Goal: Task Accomplishment & Management: Manage account settings

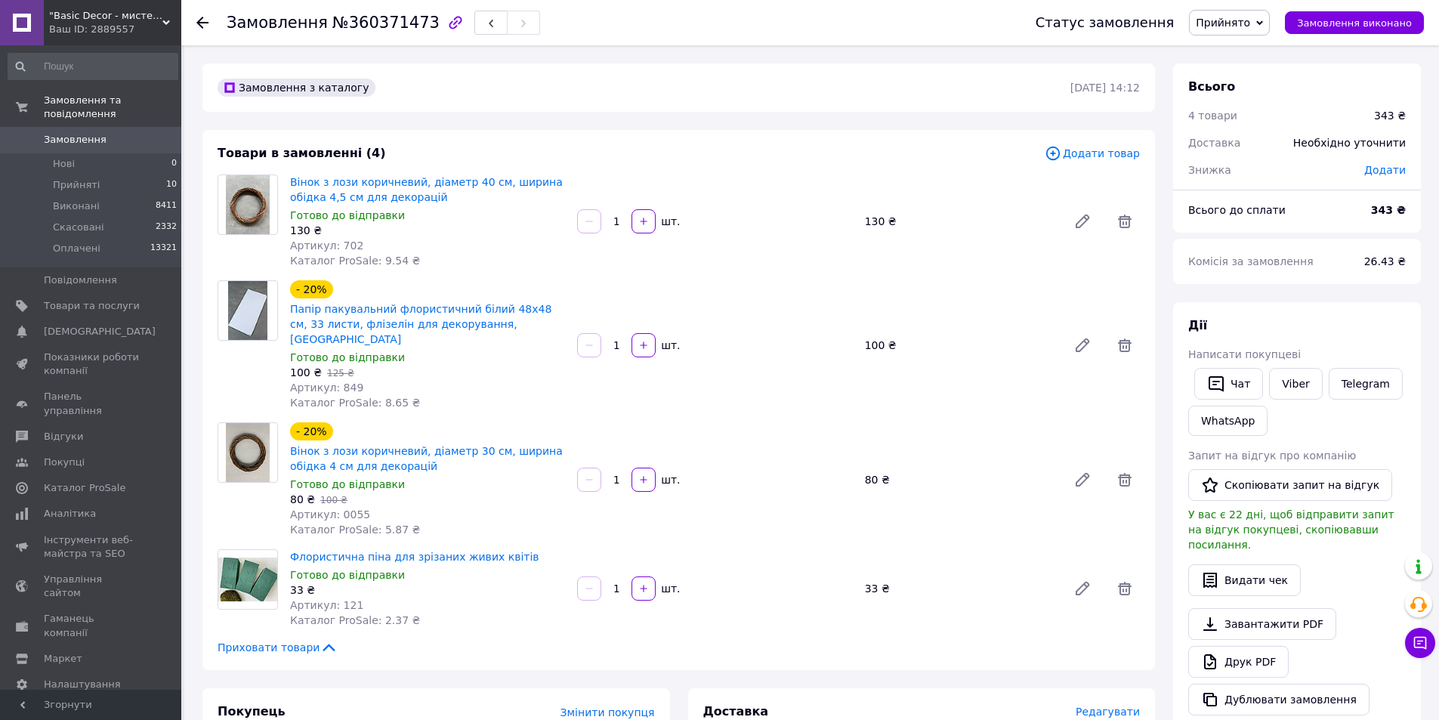
click at [988, 640] on div "Приховати товари" at bounding box center [678, 647] width 922 height 15
click at [1250, 21] on span "Прийнято" at bounding box center [1222, 23] width 54 height 12
click at [1239, 78] on li "Скасовано" at bounding box center [1228, 75] width 79 height 23
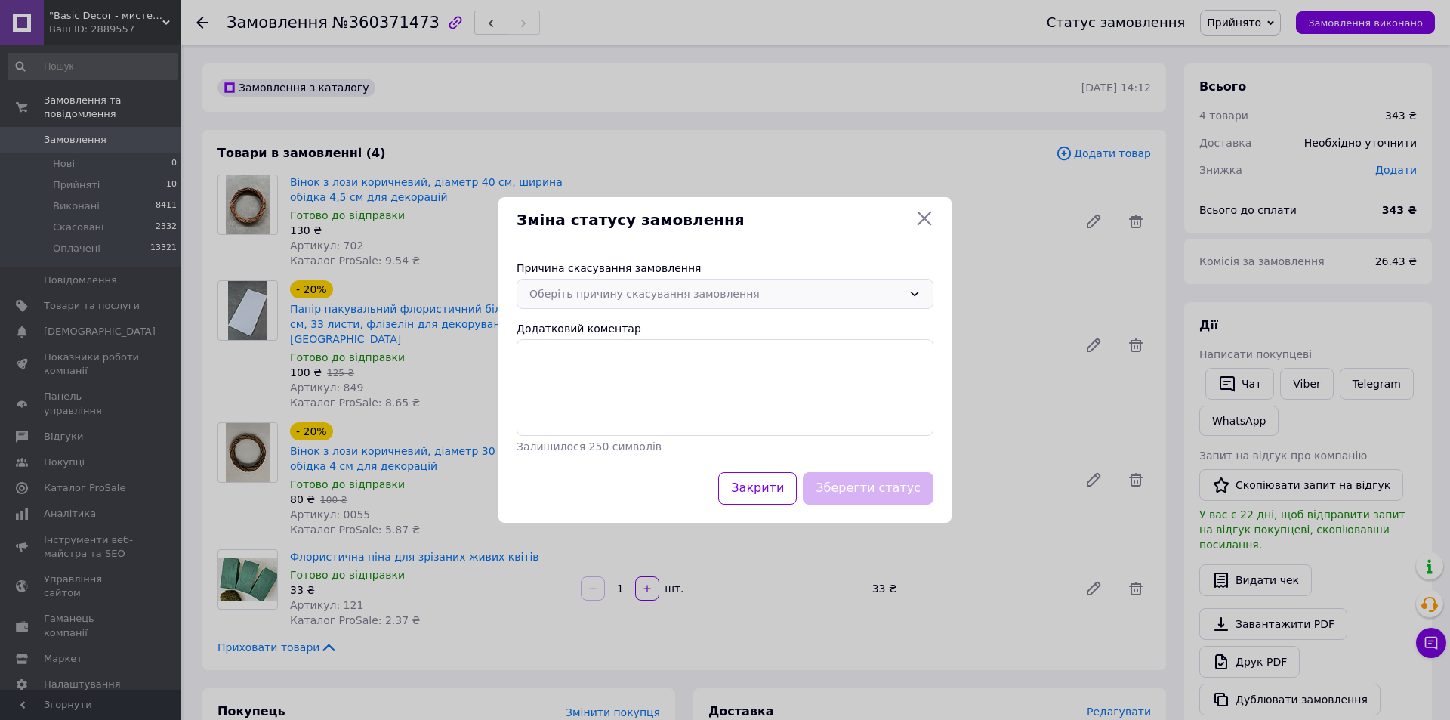
click at [628, 295] on div "Оберіть причину скасування замовлення" at bounding box center [715, 293] width 373 height 17
click at [597, 380] on li "Оплата не надійшла" at bounding box center [724, 383] width 415 height 29
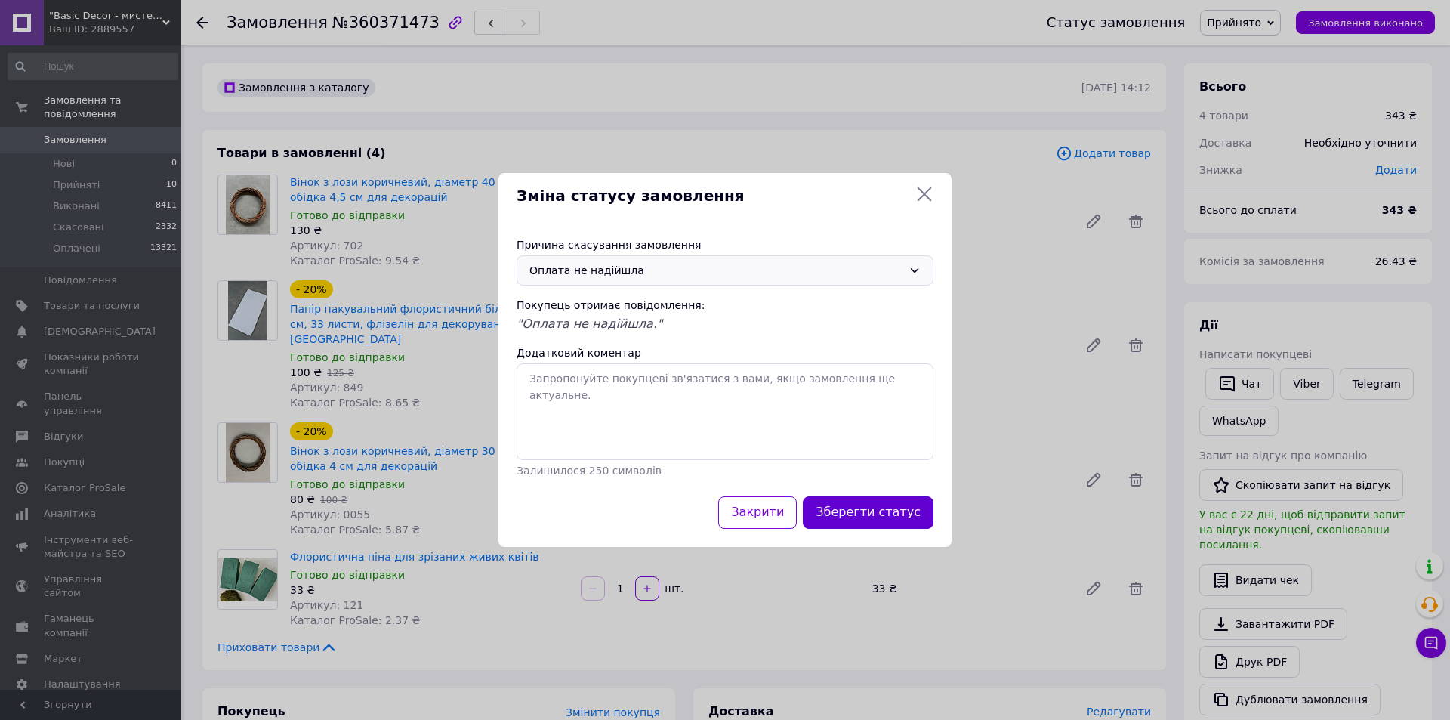
click at [890, 508] on button "Зберегти статус" at bounding box center [868, 512] width 131 height 32
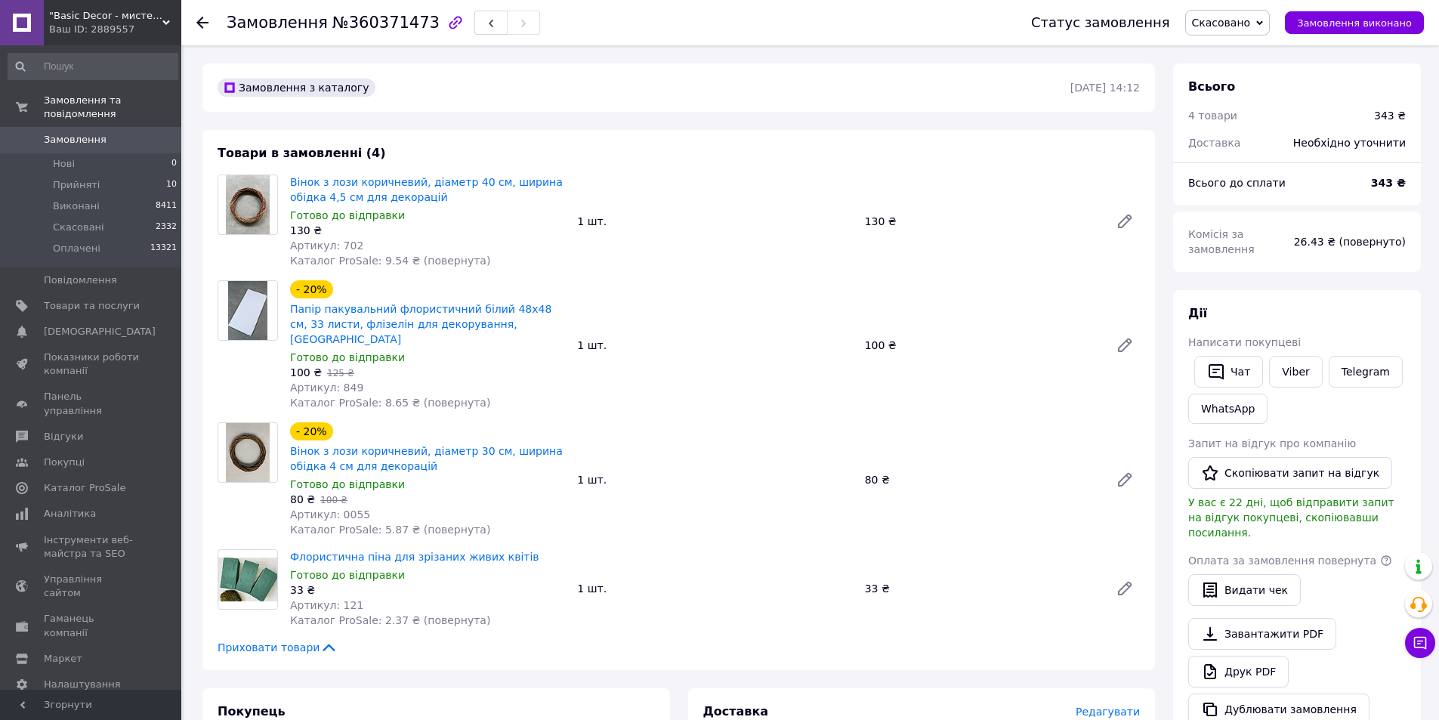
click at [205, 22] on use at bounding box center [202, 23] width 12 height 12
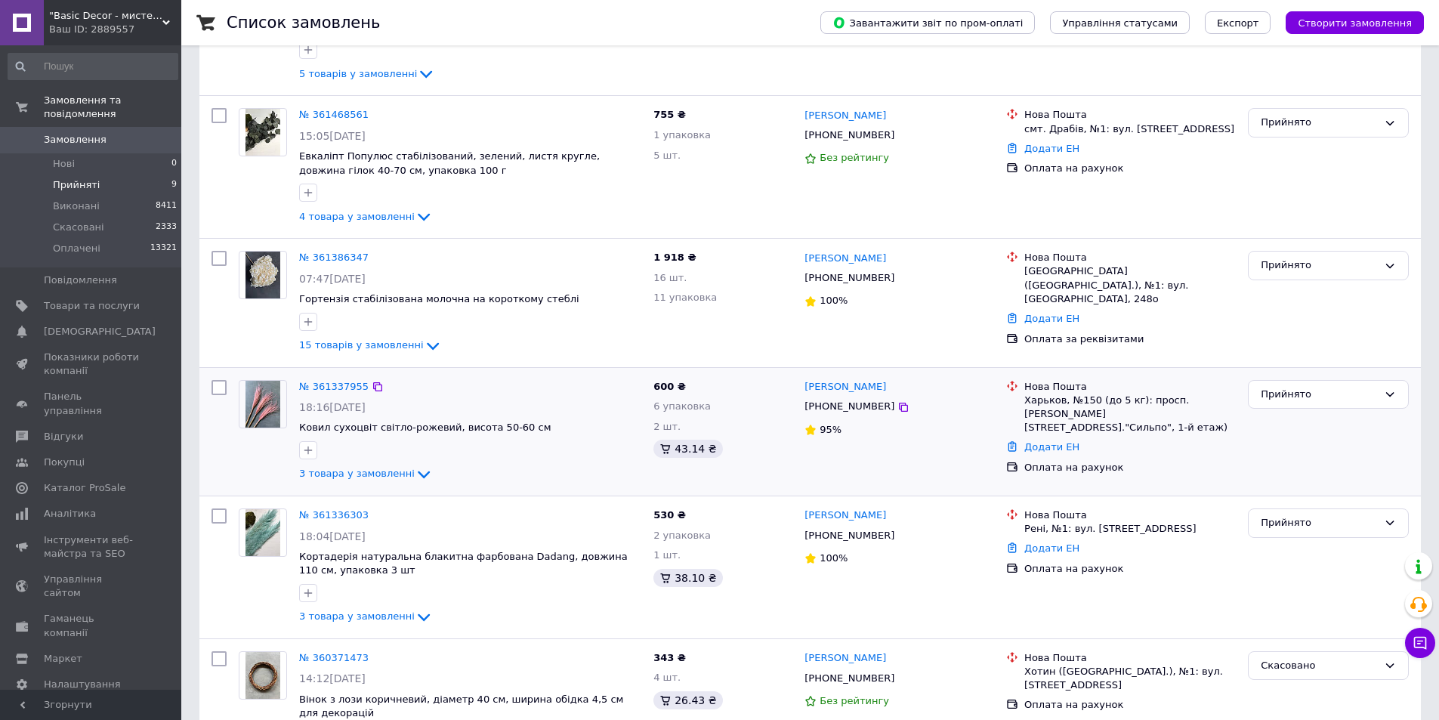
scroll to position [785, 0]
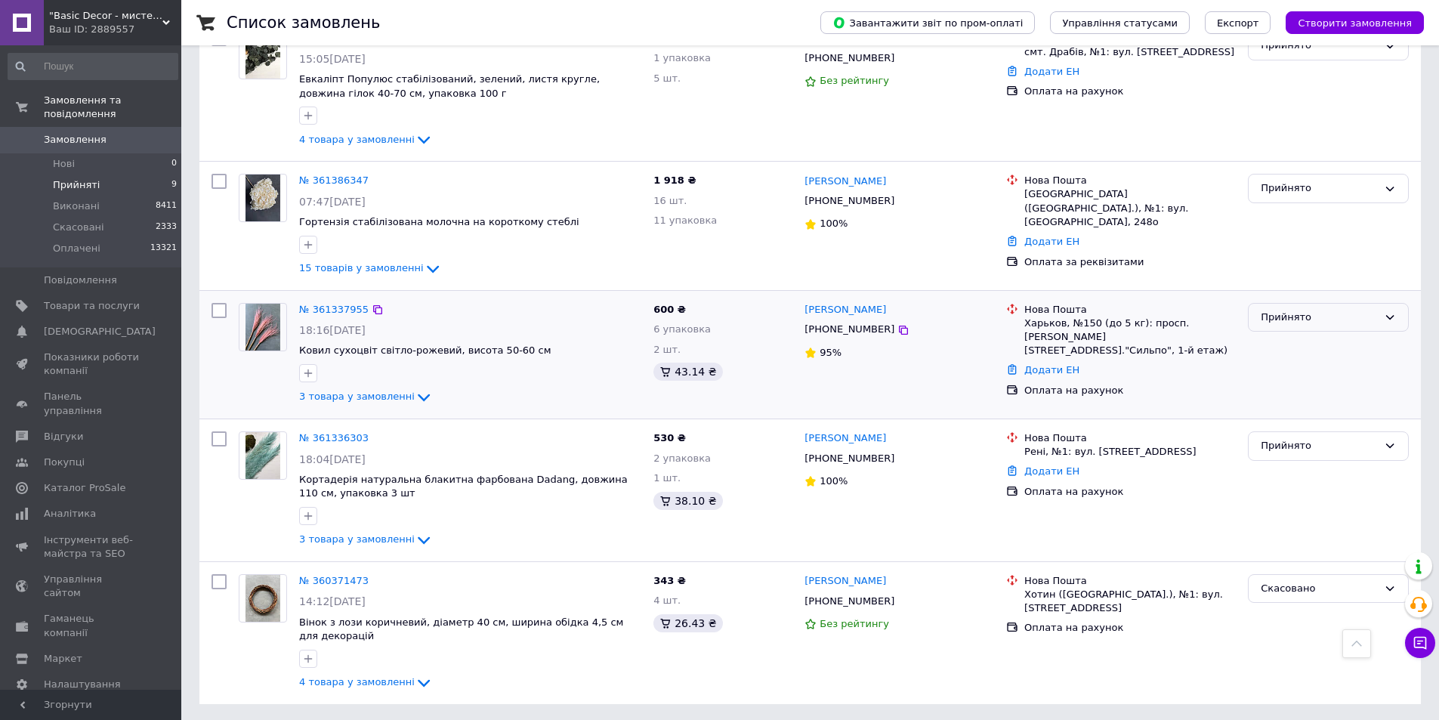
click at [1309, 314] on div "Прийнято" at bounding box center [1318, 318] width 117 height 16
click at [1289, 400] on li "Оплачено" at bounding box center [1327, 404] width 159 height 28
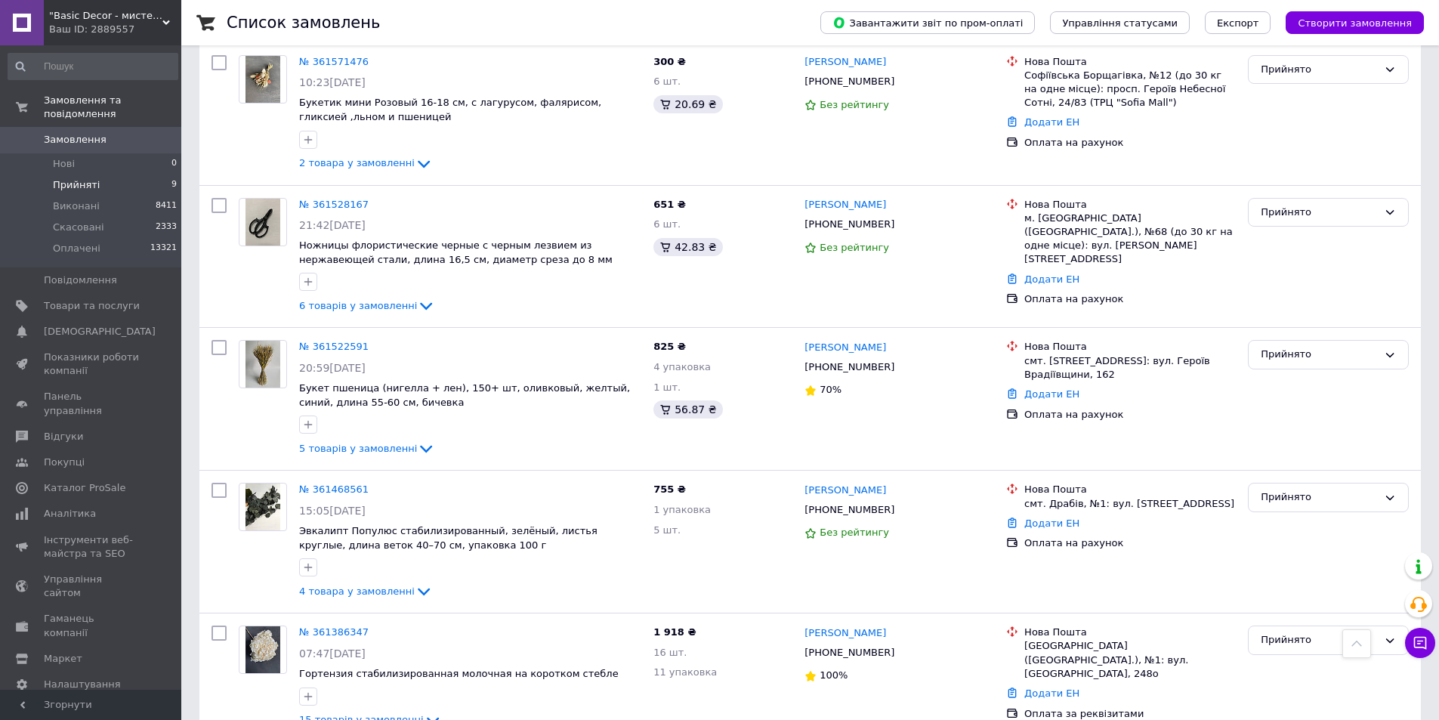
scroll to position [331, 0]
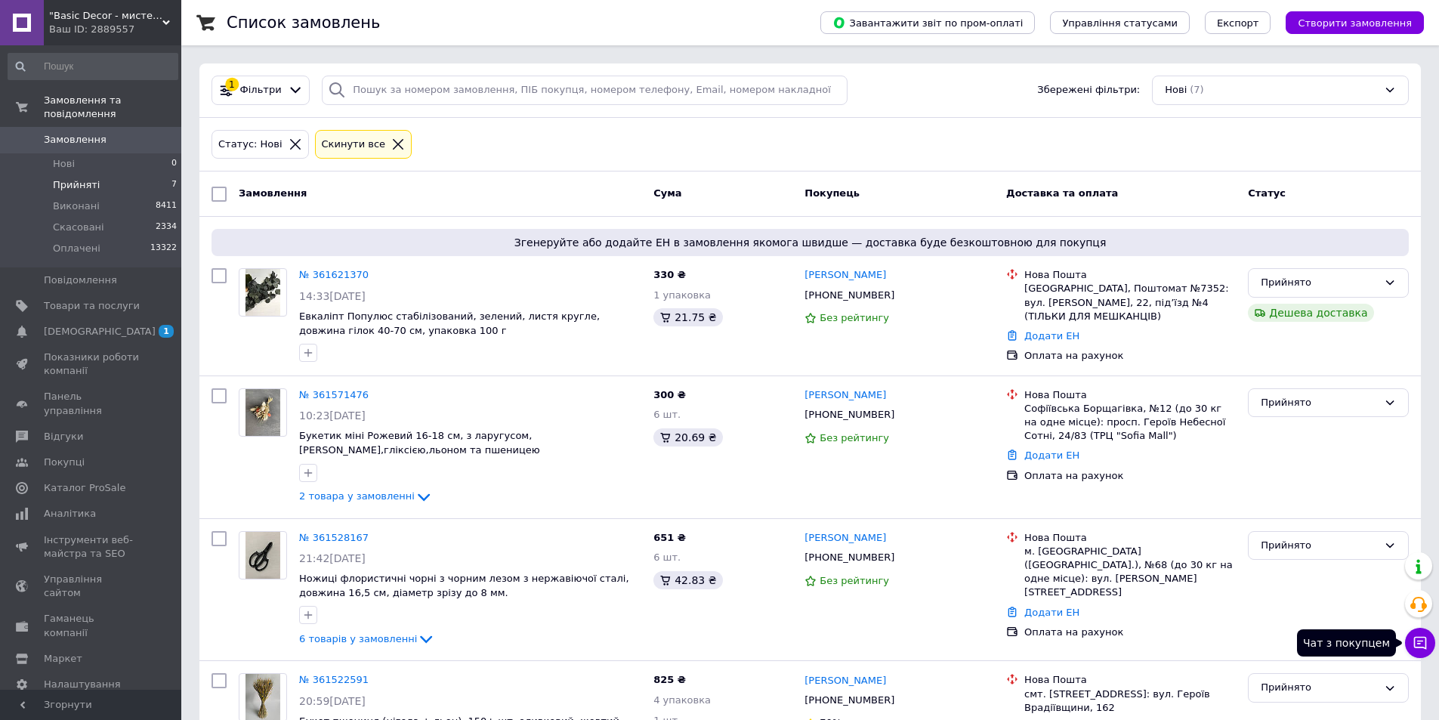
click at [1421, 643] on icon at bounding box center [1419, 642] width 15 height 15
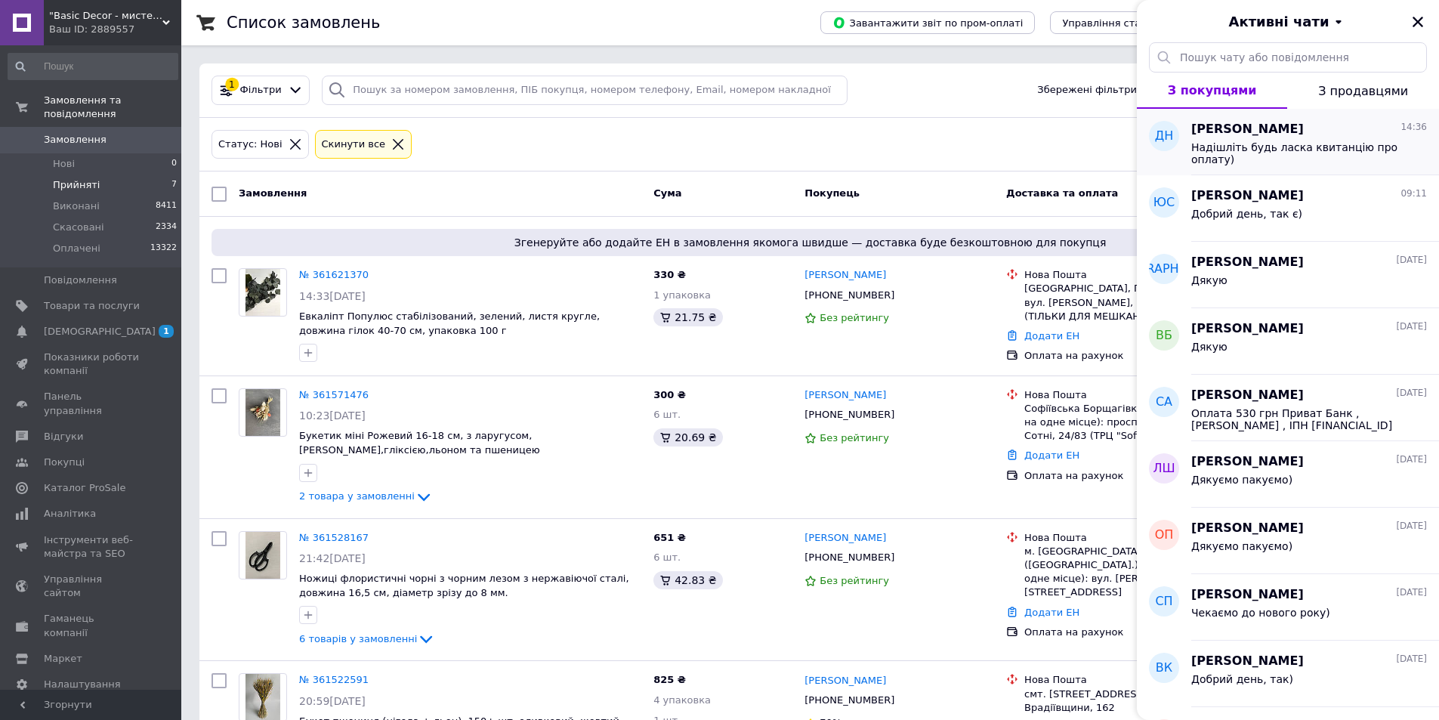
click at [1332, 138] on div "Надішліть будь ласка квитанцію про оплату)" at bounding box center [1309, 151] width 236 height 27
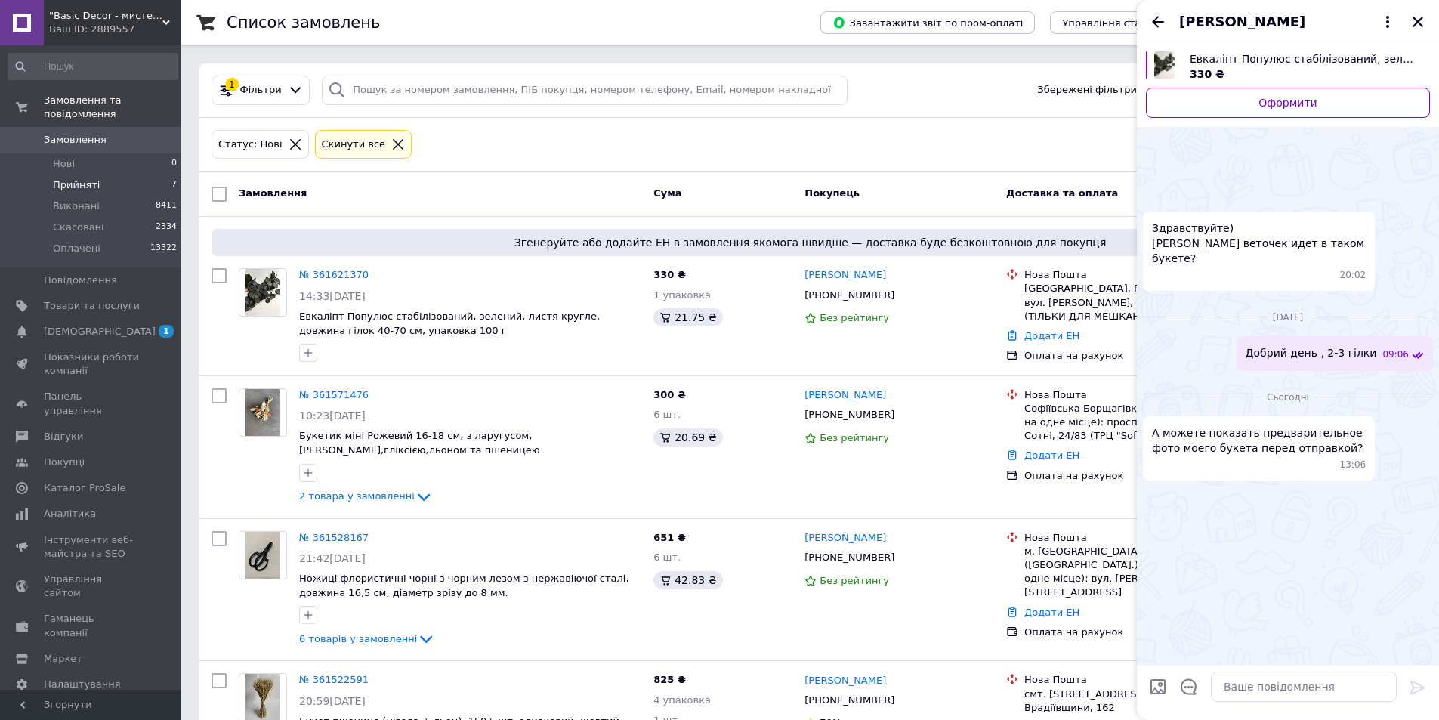
scroll to position [458, 0]
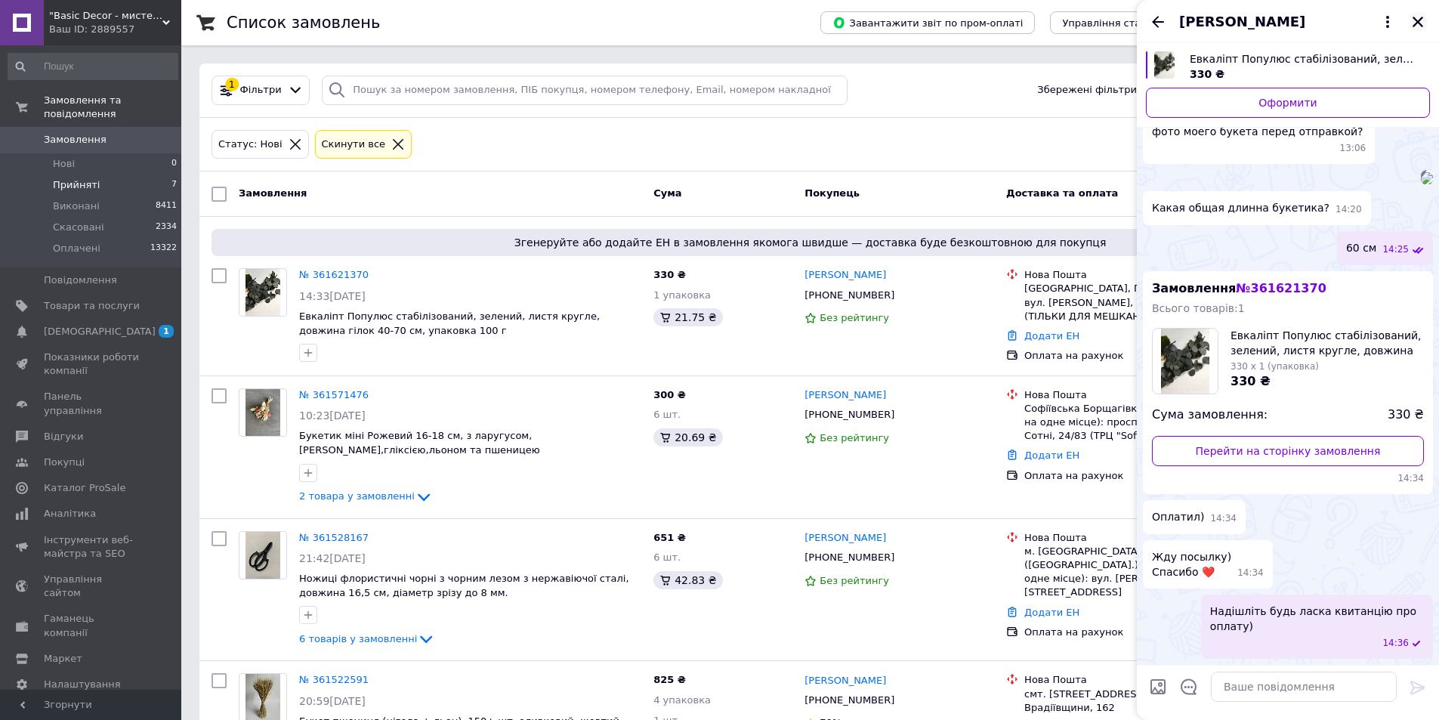
click at [1419, 20] on icon "Закрити" at bounding box center [1417, 22] width 11 height 11
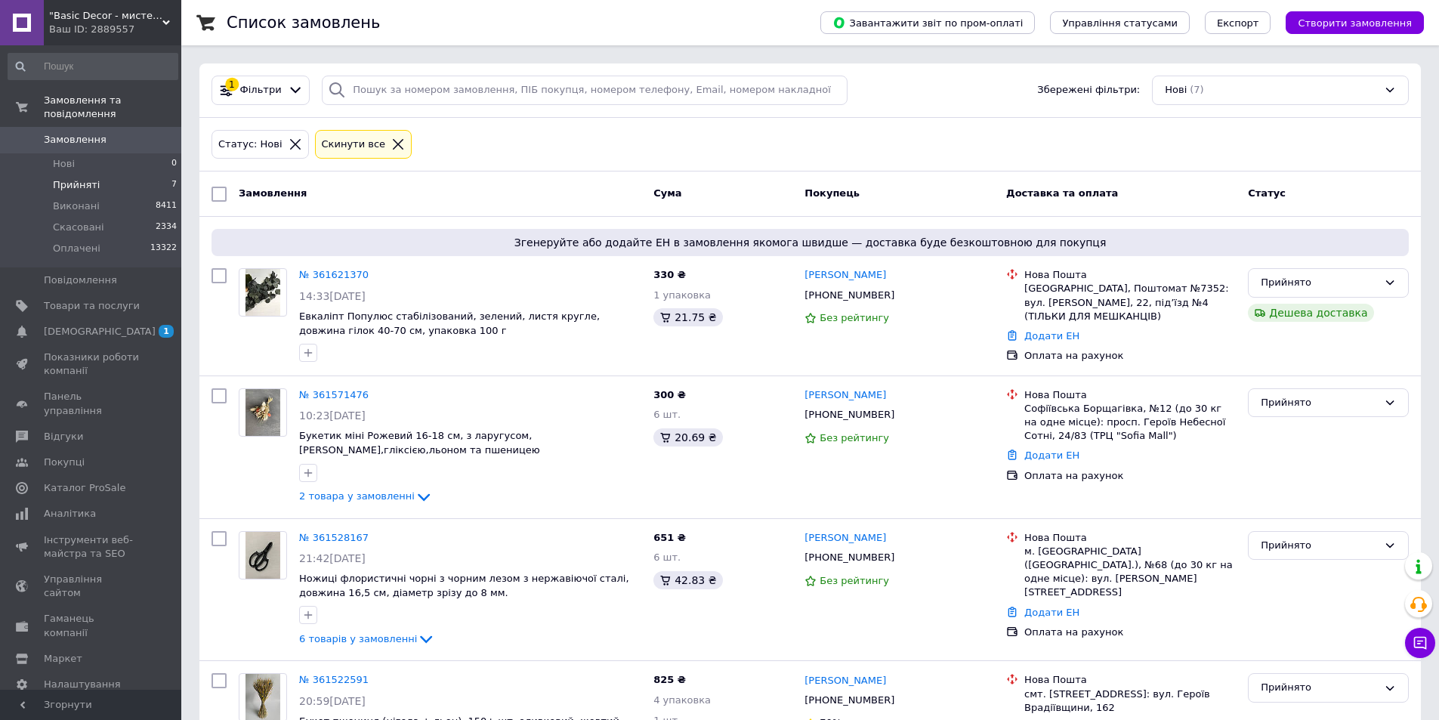
click at [391, 143] on icon at bounding box center [398, 144] width 14 height 14
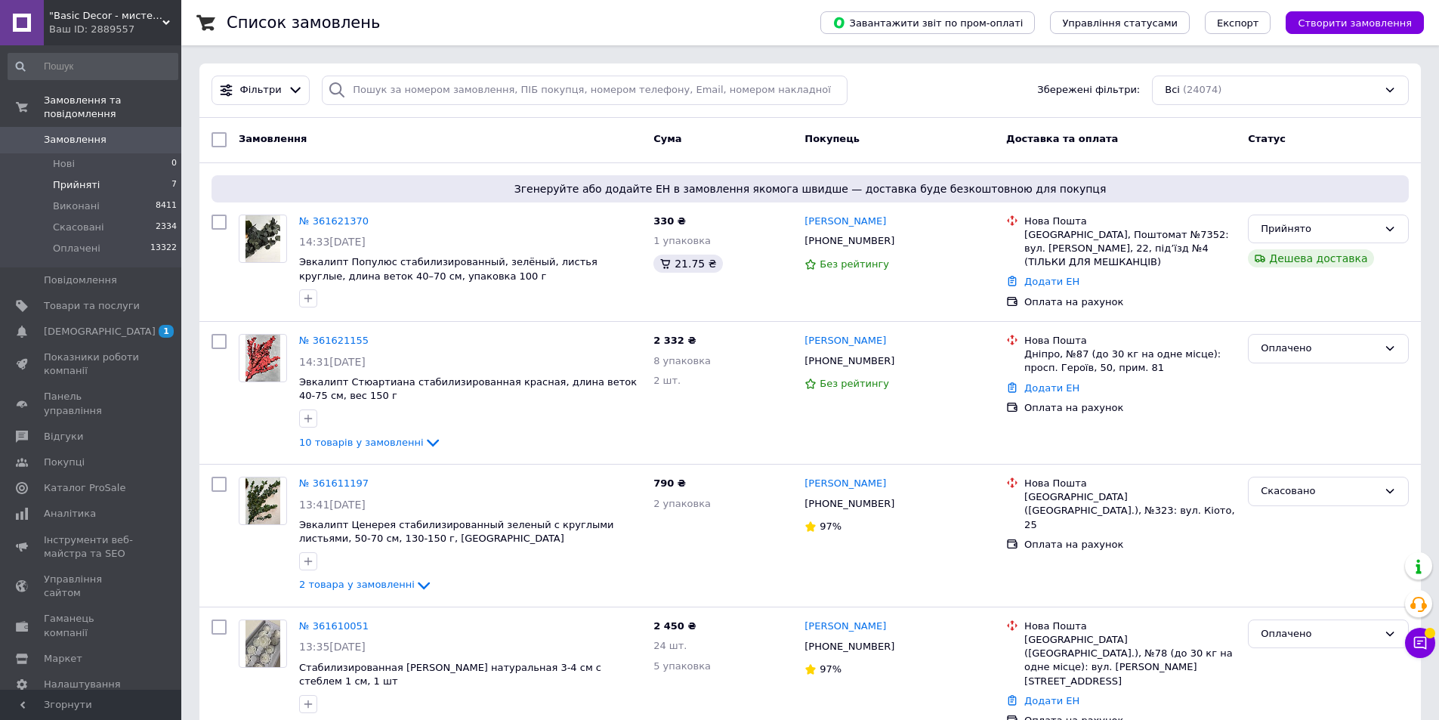
click at [107, 133] on span "Замовлення" at bounding box center [92, 140] width 96 height 14
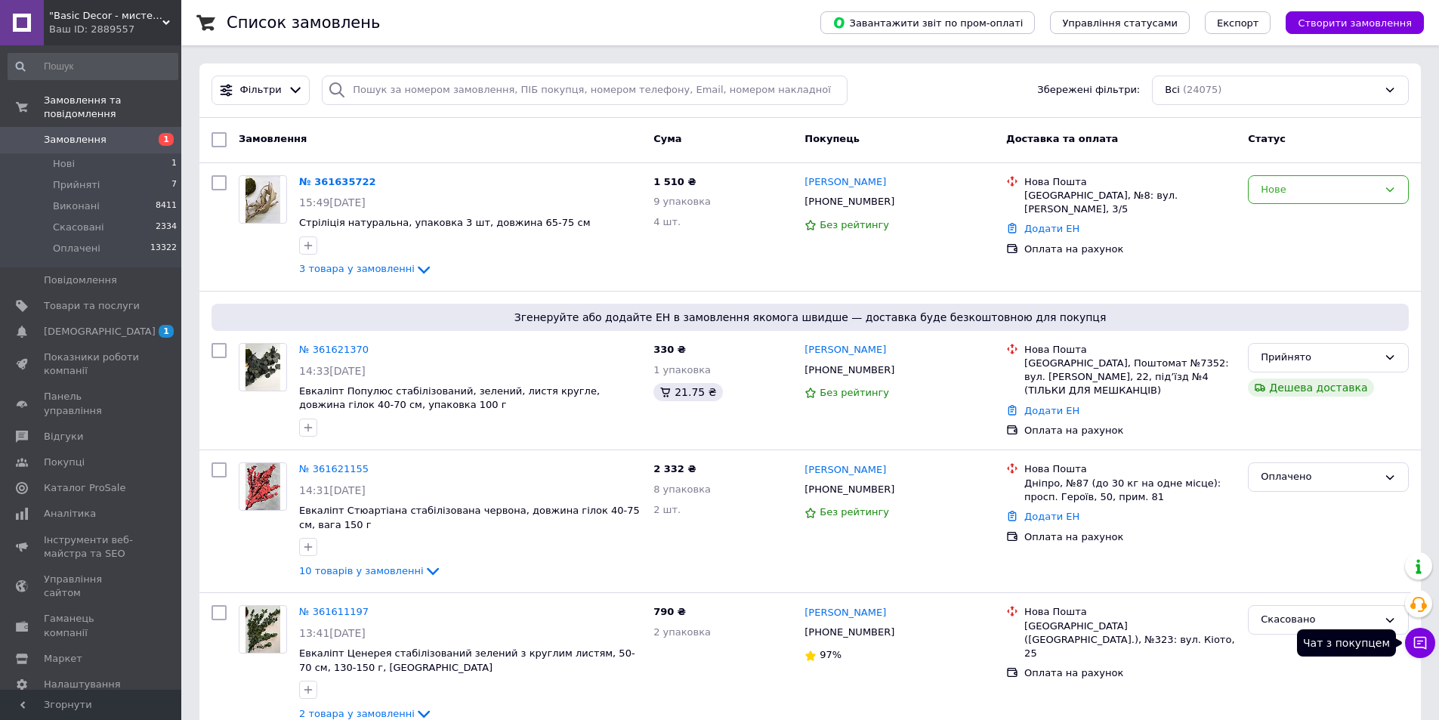
click at [1426, 646] on icon at bounding box center [1420, 643] width 13 height 13
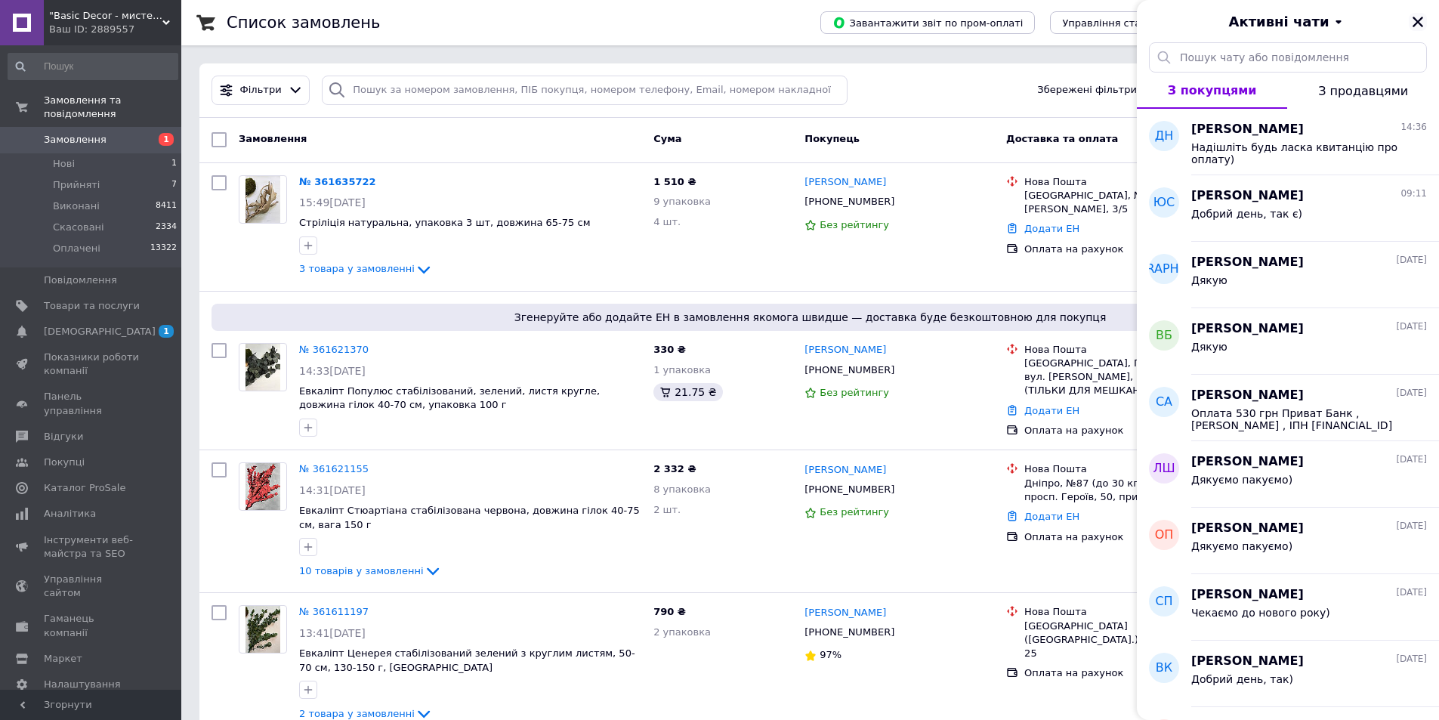
click at [1418, 20] on icon "Закрити" at bounding box center [1417, 22] width 11 height 11
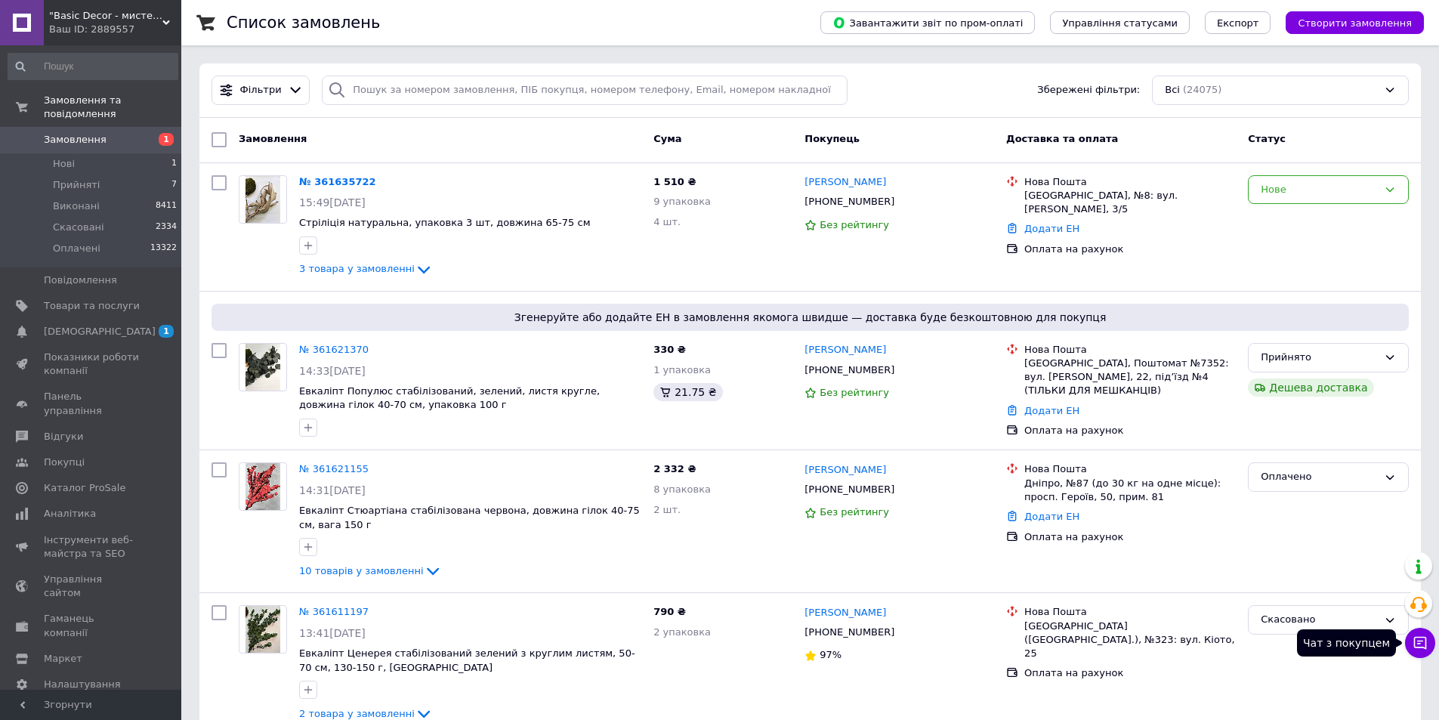
click at [1434, 644] on button "Чат з покупцем" at bounding box center [1420, 643] width 30 height 30
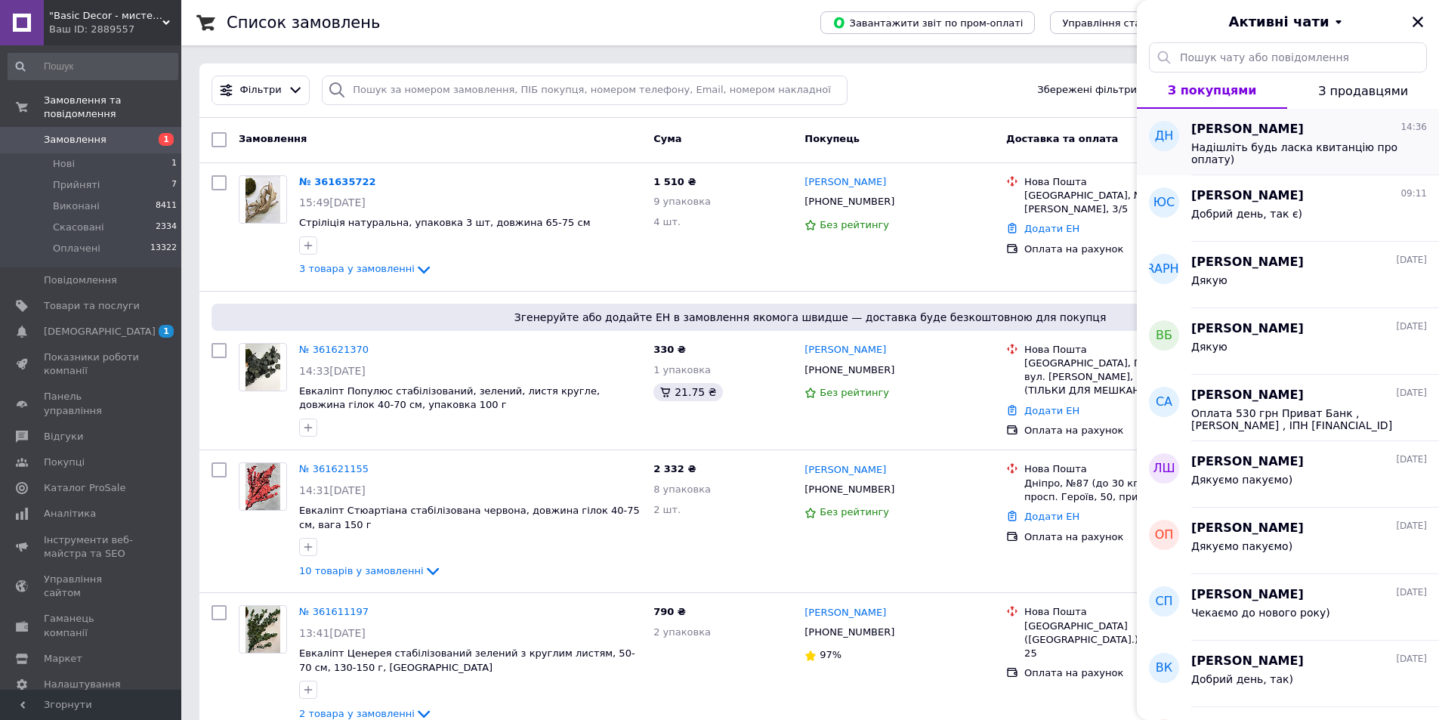
click at [1294, 144] on span "Надішліть будь ласка квитанцію про оплату)" at bounding box center [1298, 153] width 214 height 24
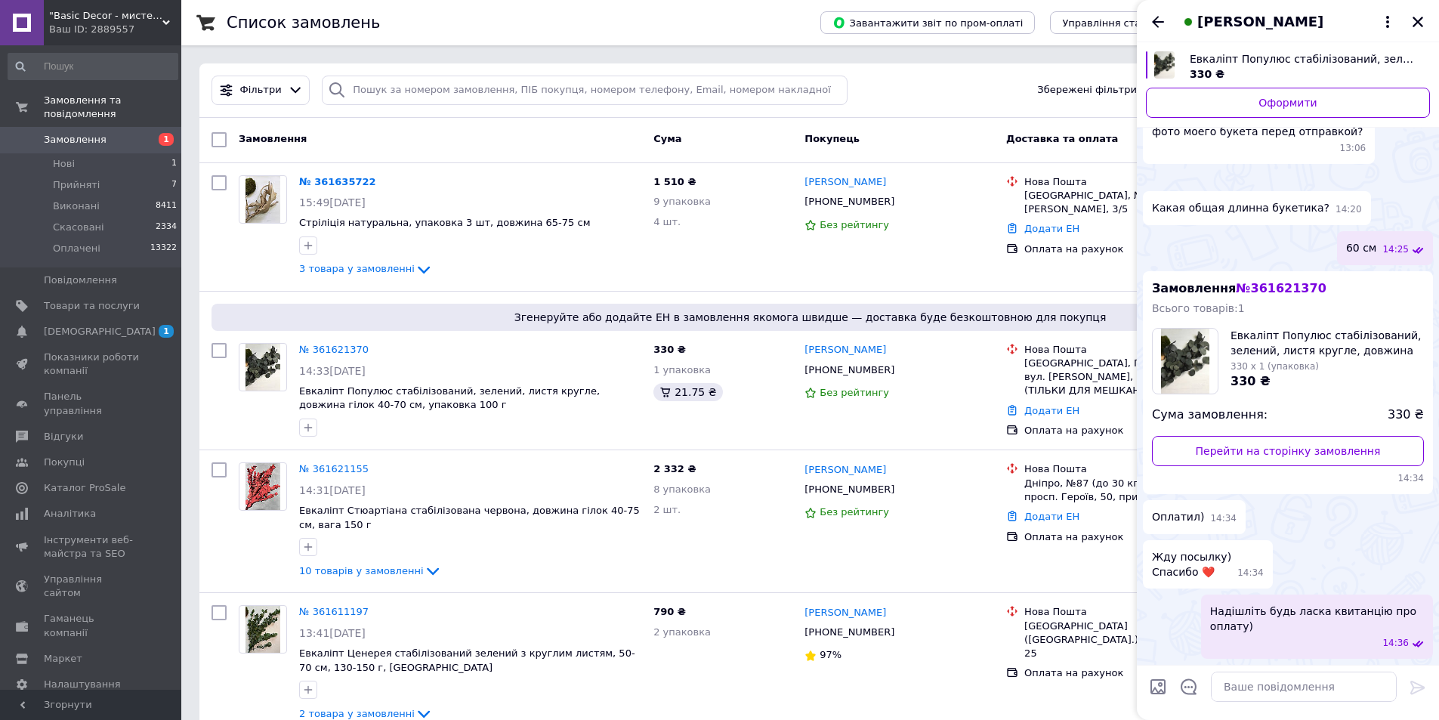
scroll to position [458, 0]
click at [1239, 683] on textarea at bounding box center [1303, 686] width 186 height 30
paste textarea "UA 353052990000026002030111119"
type textarea "UA 353052990000026002030111119"
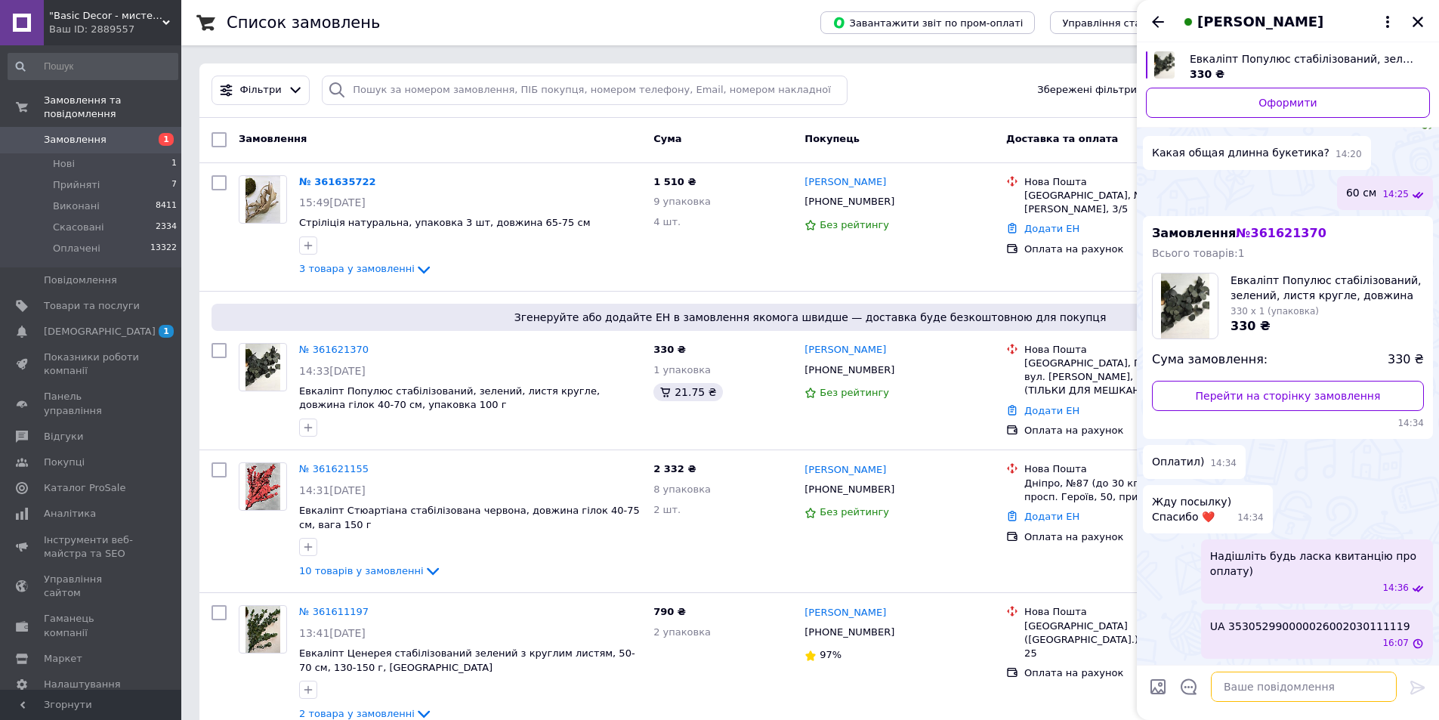
scroll to position [498, 0]
click at [1239, 683] on textarea at bounding box center [1303, 686] width 186 height 30
type textarea "330 грн"
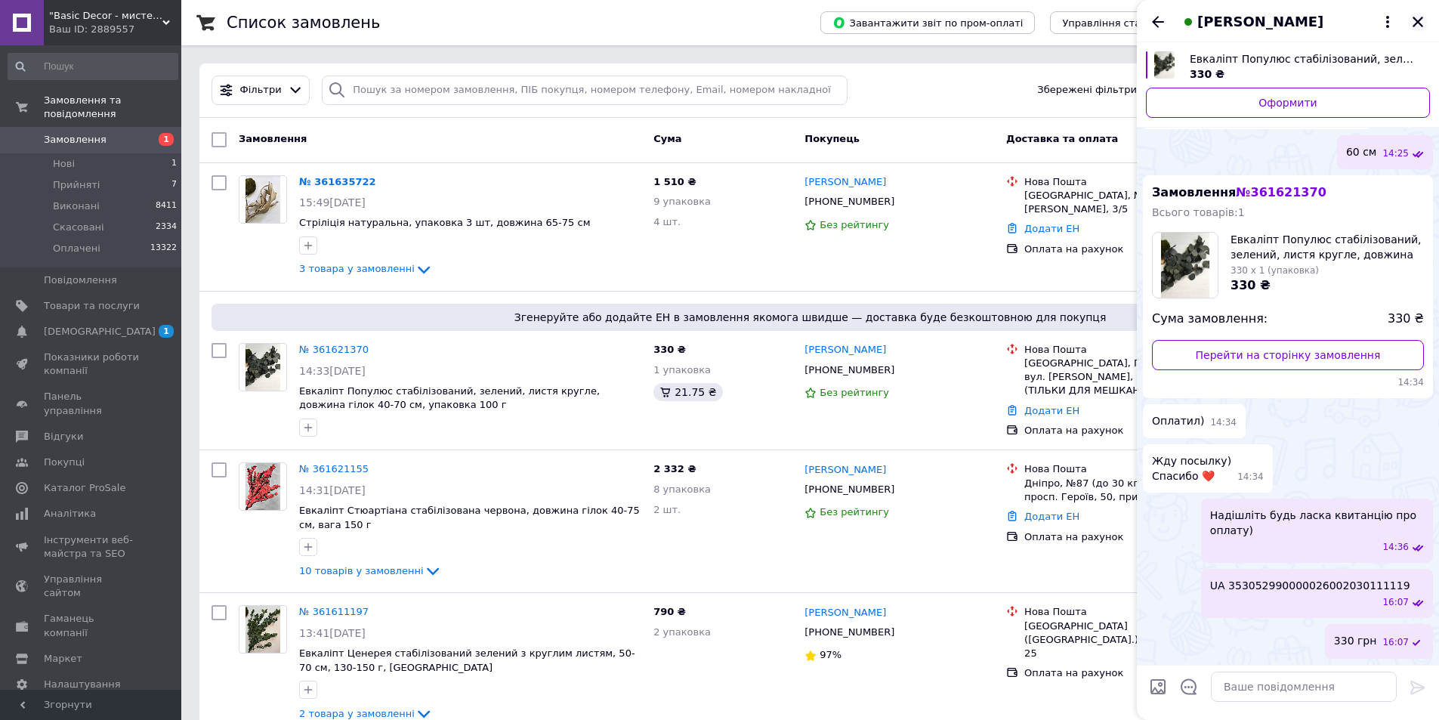
click at [1419, 17] on icon "Закрити" at bounding box center [1418, 22] width 14 height 14
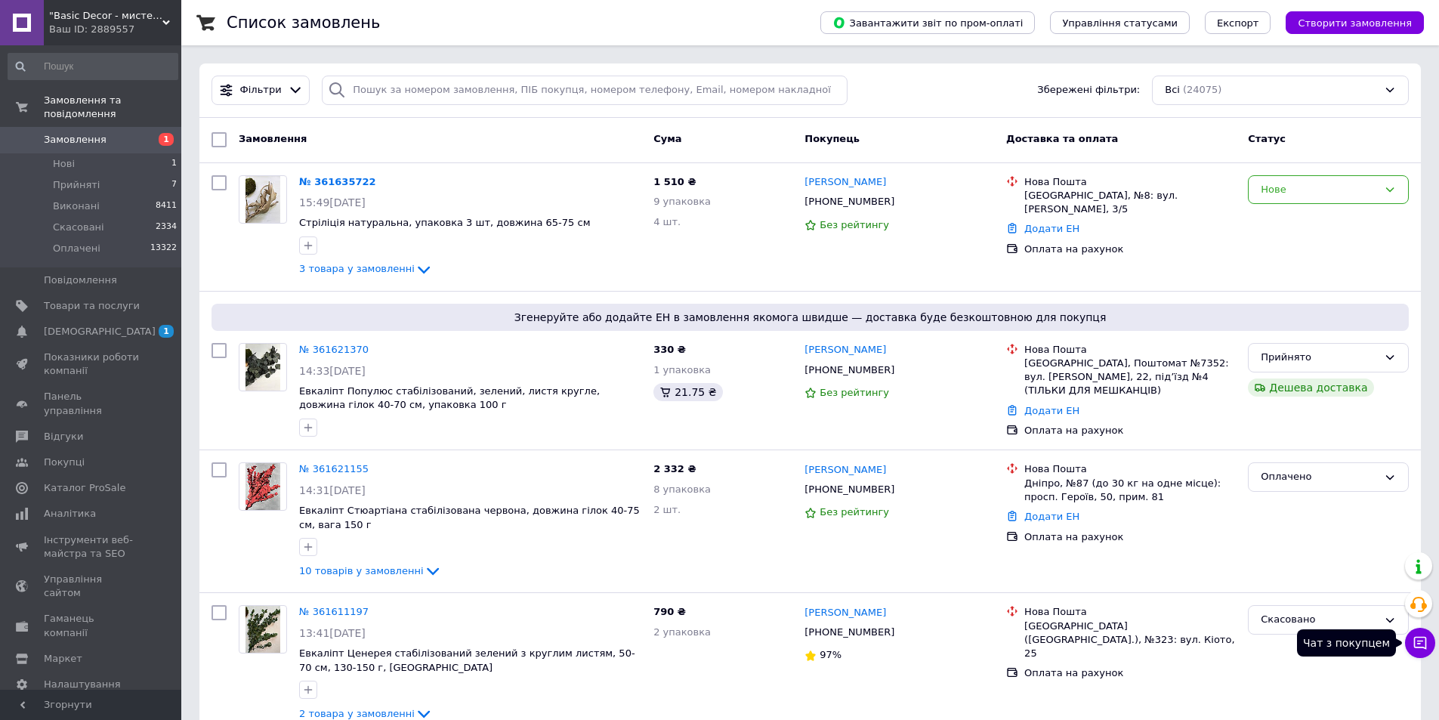
click at [1408, 645] on button "Чат з покупцем" at bounding box center [1420, 643] width 30 height 30
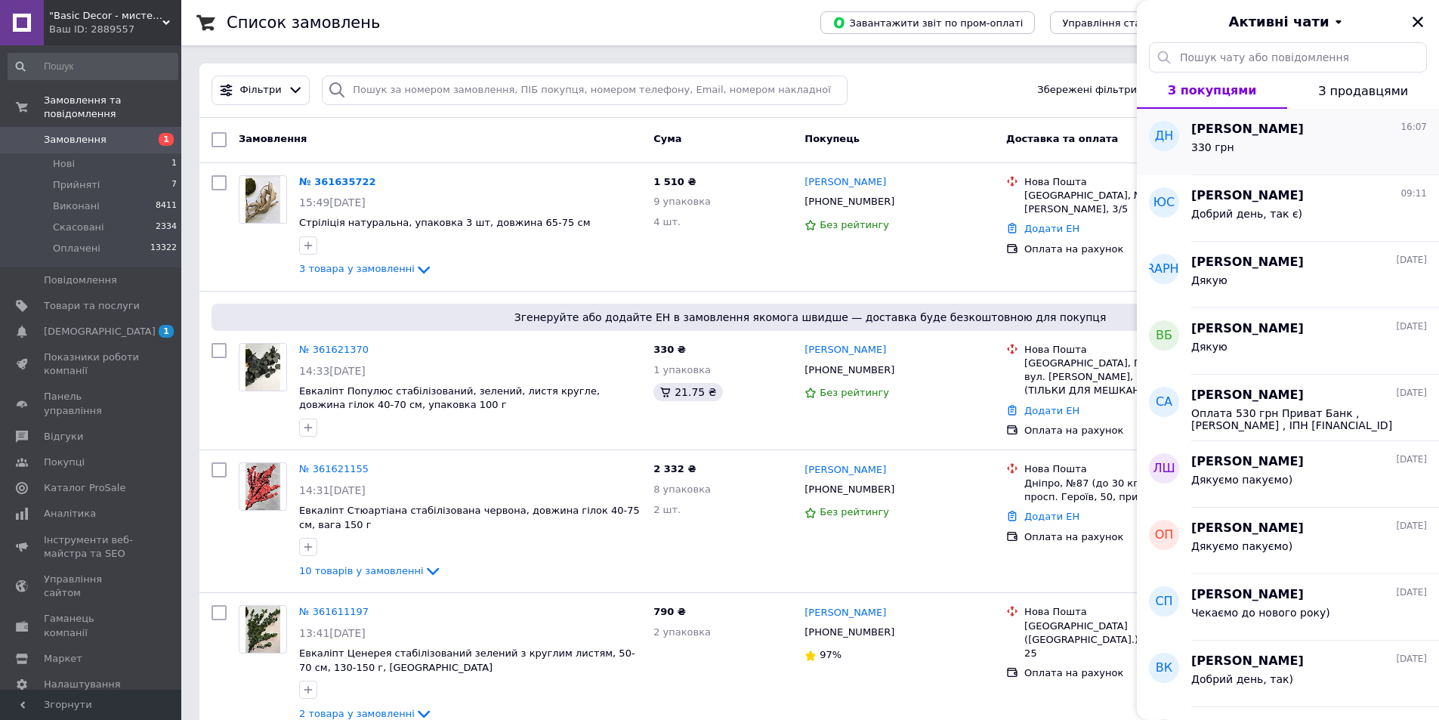
click at [1334, 135] on div "Дмитрий Новаковский 16:07" at bounding box center [1309, 129] width 236 height 17
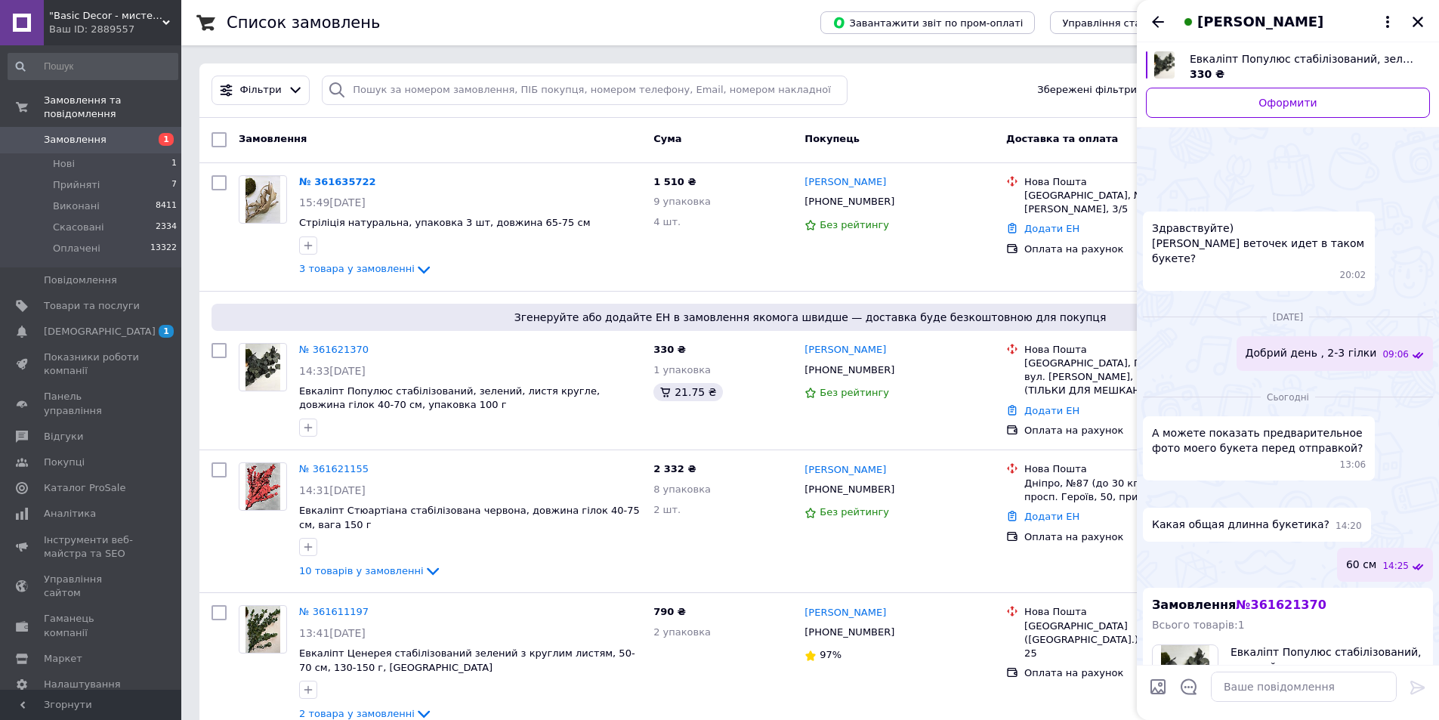
scroll to position [577, 0]
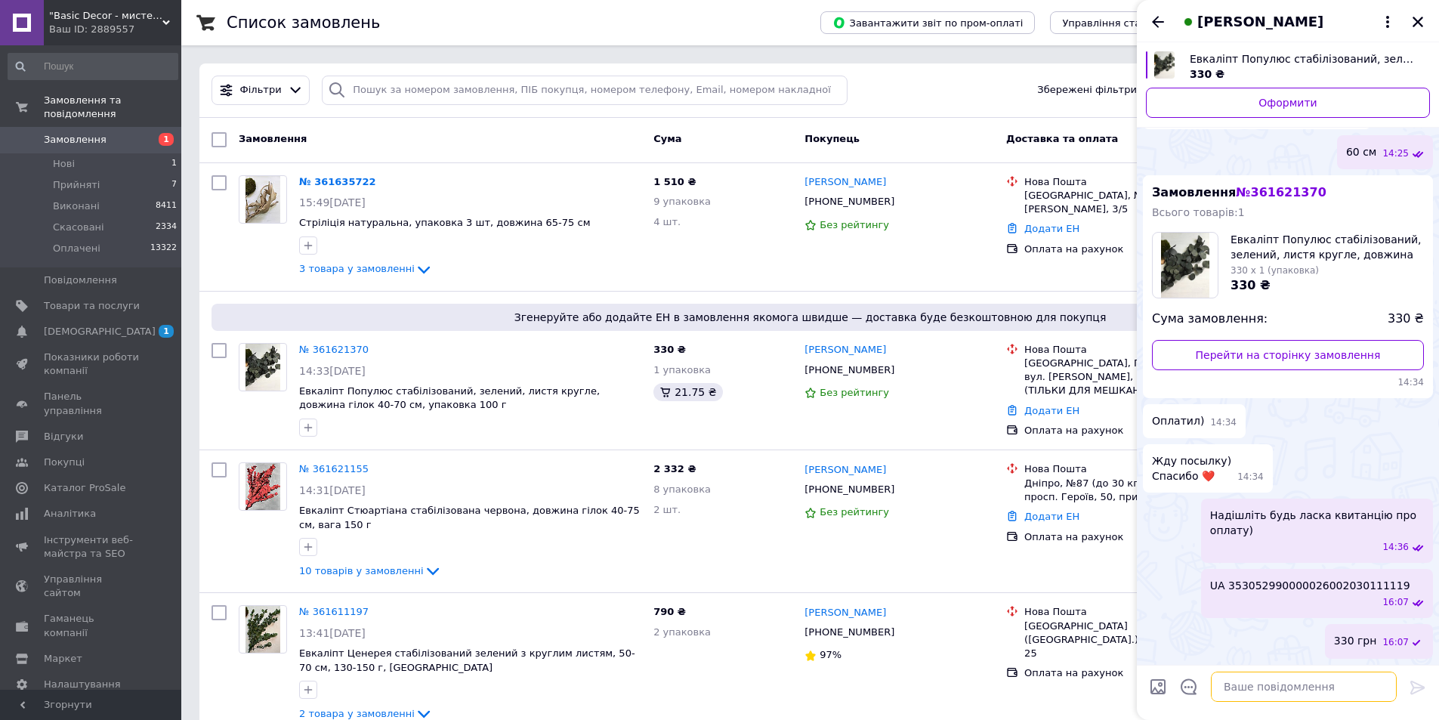
click at [1251, 683] on textarea at bounding box center [1303, 686] width 186 height 30
type textarea "Призначення платежу : Оплптп за товар"
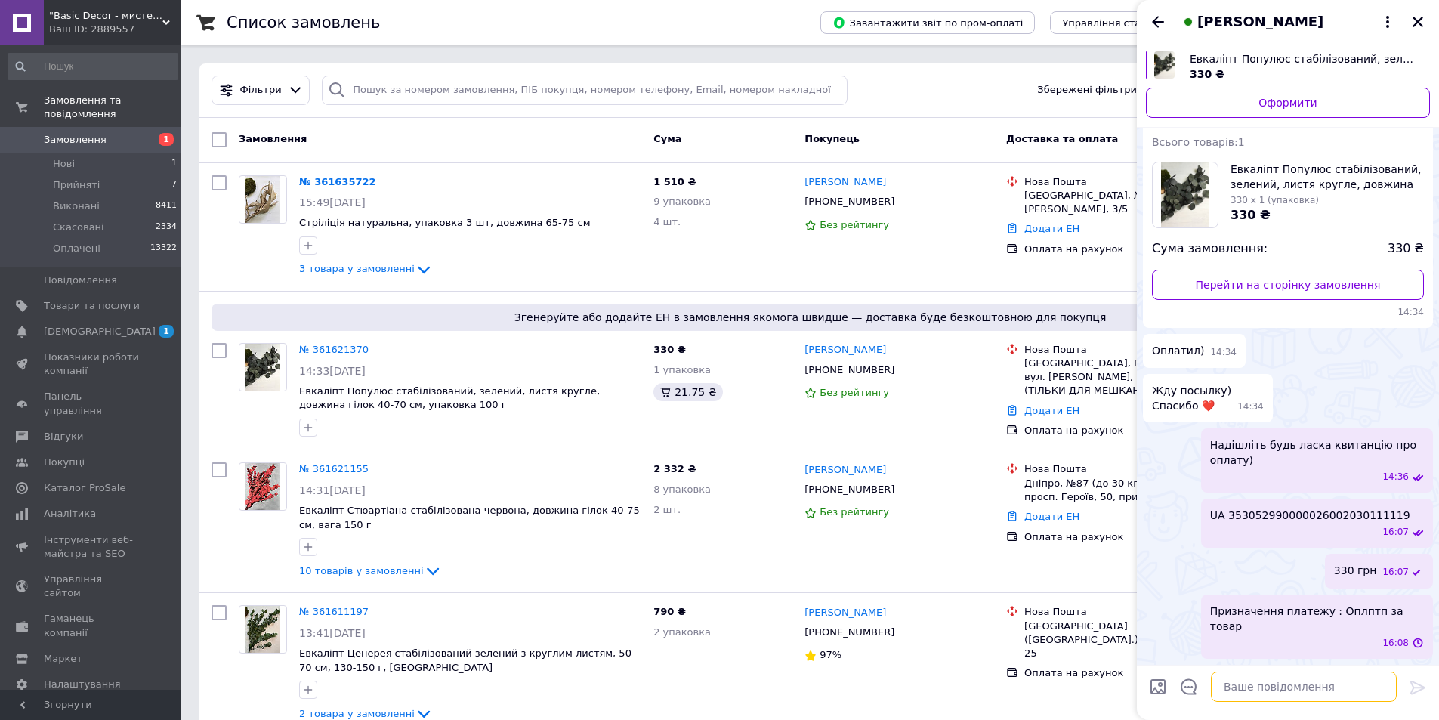
scroll to position [594, 0]
drag, startPoint x: 1389, startPoint y: 621, endPoint x: 1391, endPoint y: 657, distance: 35.5
click at [1391, 657] on div "Призначення платежу : Оплптп за товар 16:08" at bounding box center [1317, 626] width 232 height 64
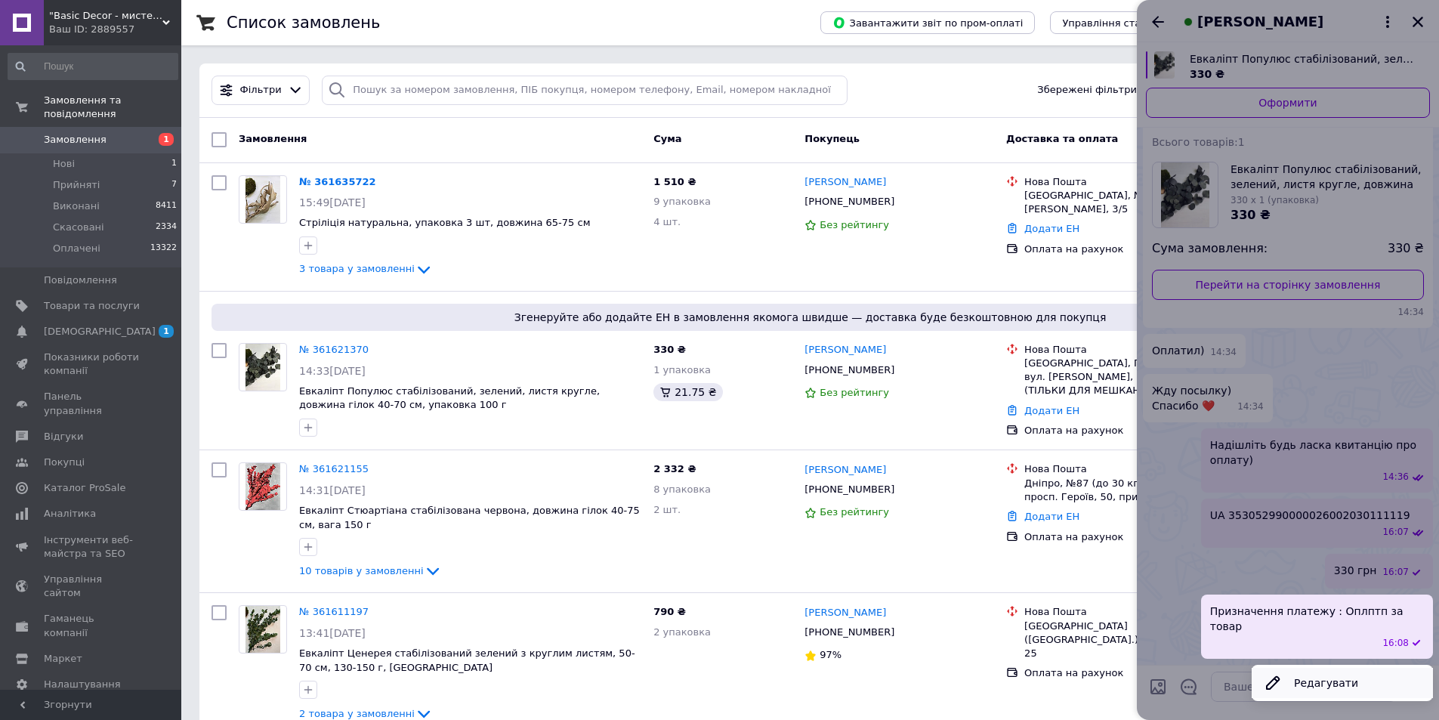
click at [1300, 686] on button "Редагувати" at bounding box center [1341, 683] width 181 height 30
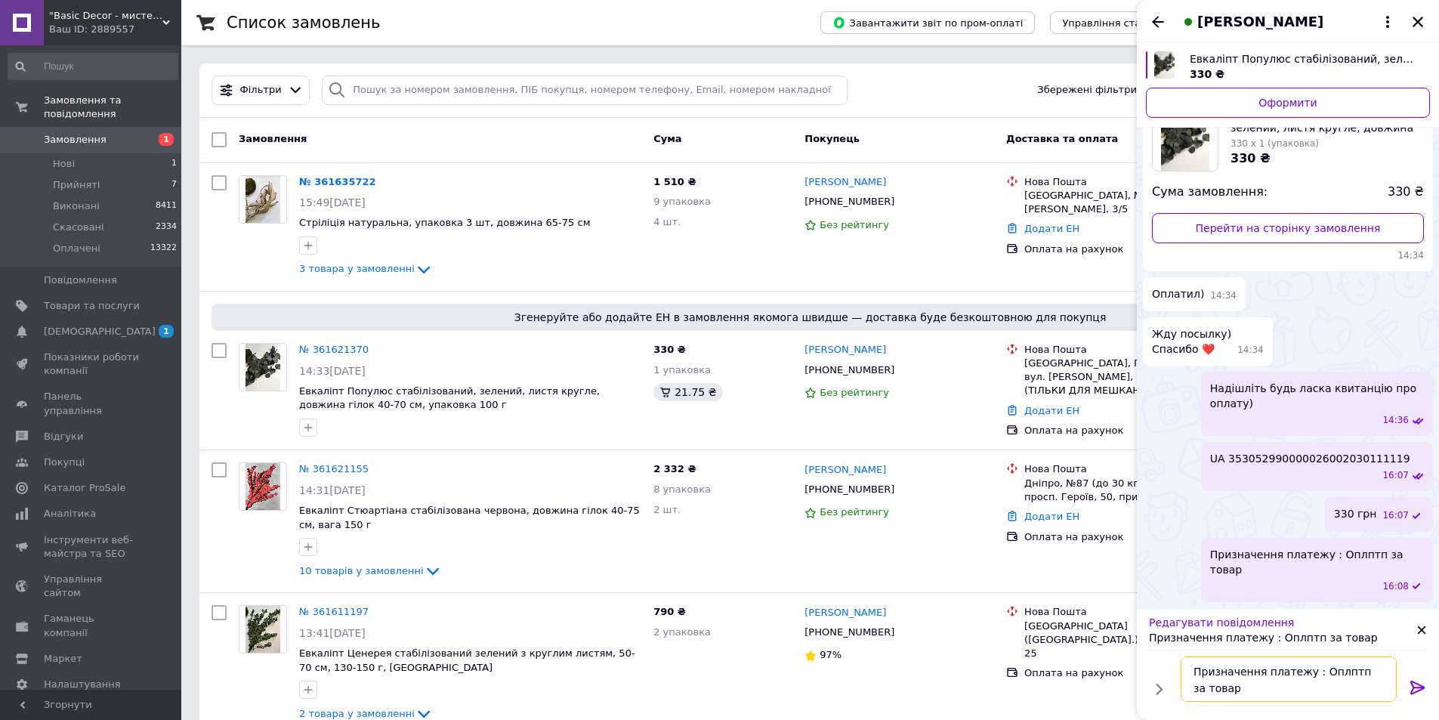
drag, startPoint x: 1344, startPoint y: 674, endPoint x: 1325, endPoint y: 674, distance: 18.9
click at [1325, 674] on textarea "Призначення платежу : Оплптп за товар" at bounding box center [1288, 678] width 216 height 45
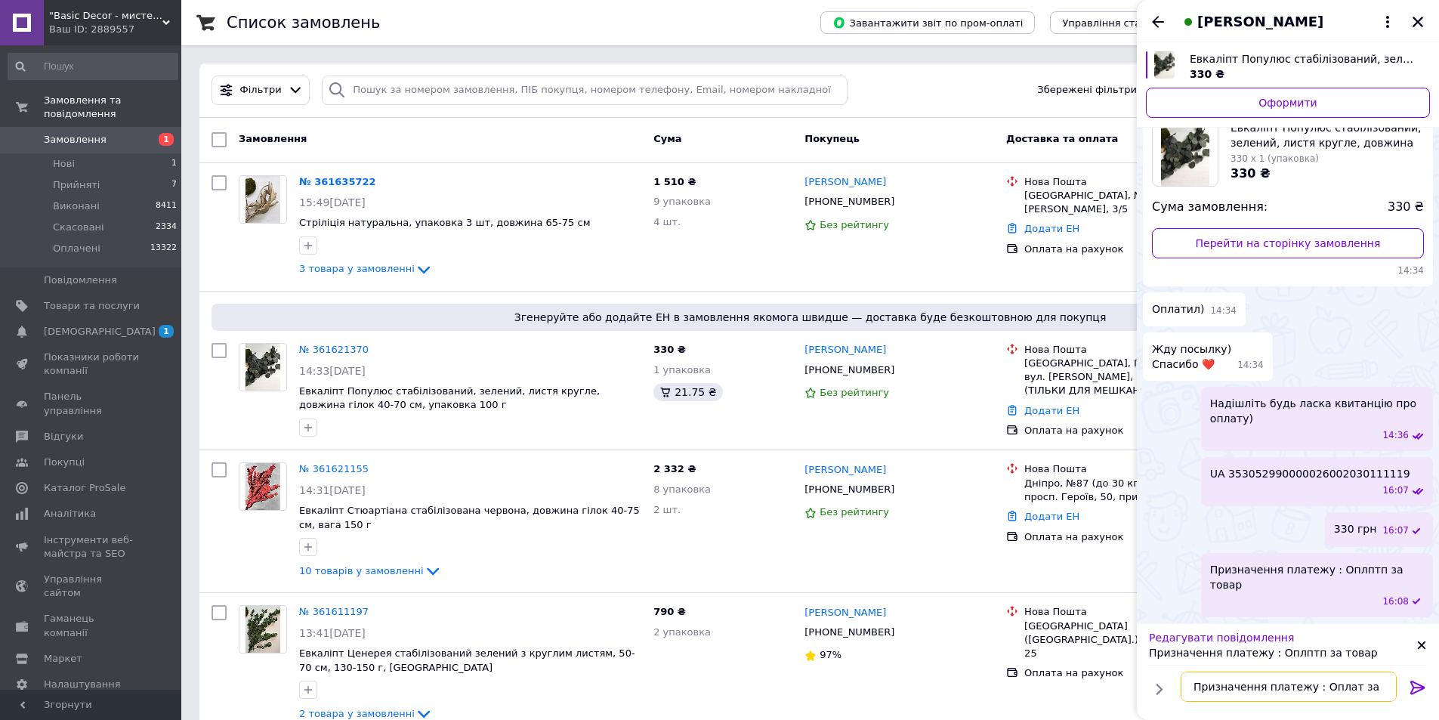
type textarea "Призначення платежу : Оплата за товар"
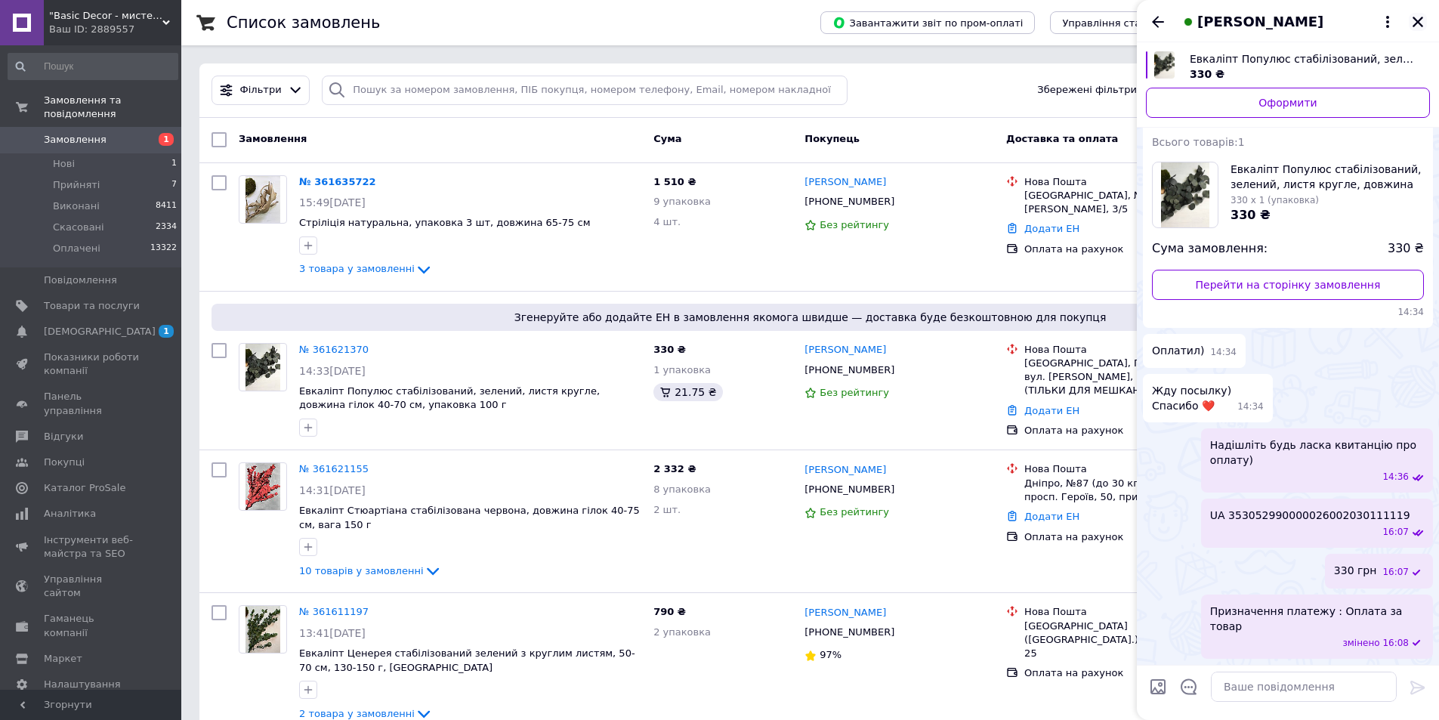
click at [1422, 20] on icon "Закрити" at bounding box center [1418, 22] width 14 height 14
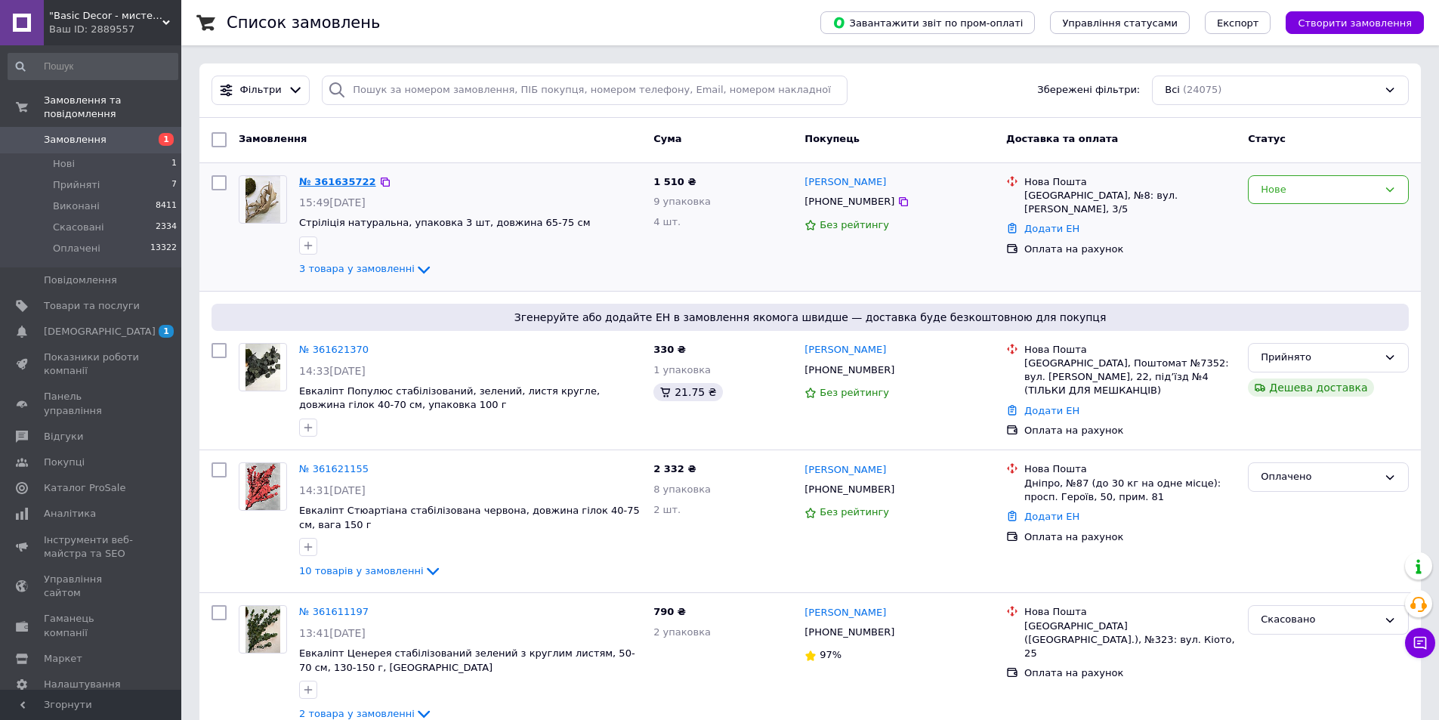
click at [325, 176] on link "№ 361635722" at bounding box center [337, 181] width 77 height 11
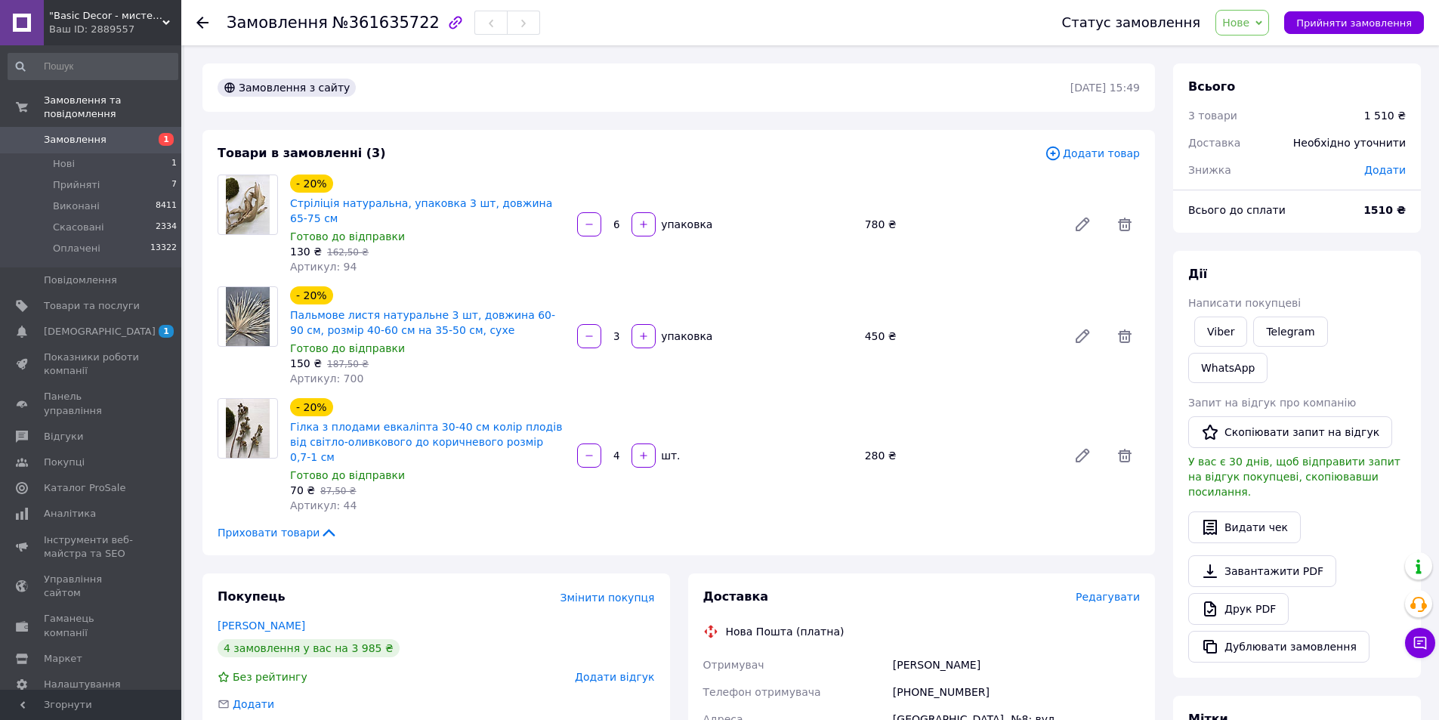
click at [1249, 23] on span "Нове" at bounding box center [1235, 23] width 27 height 12
click at [1261, 54] on li "Прийнято" at bounding box center [1250, 53] width 69 height 23
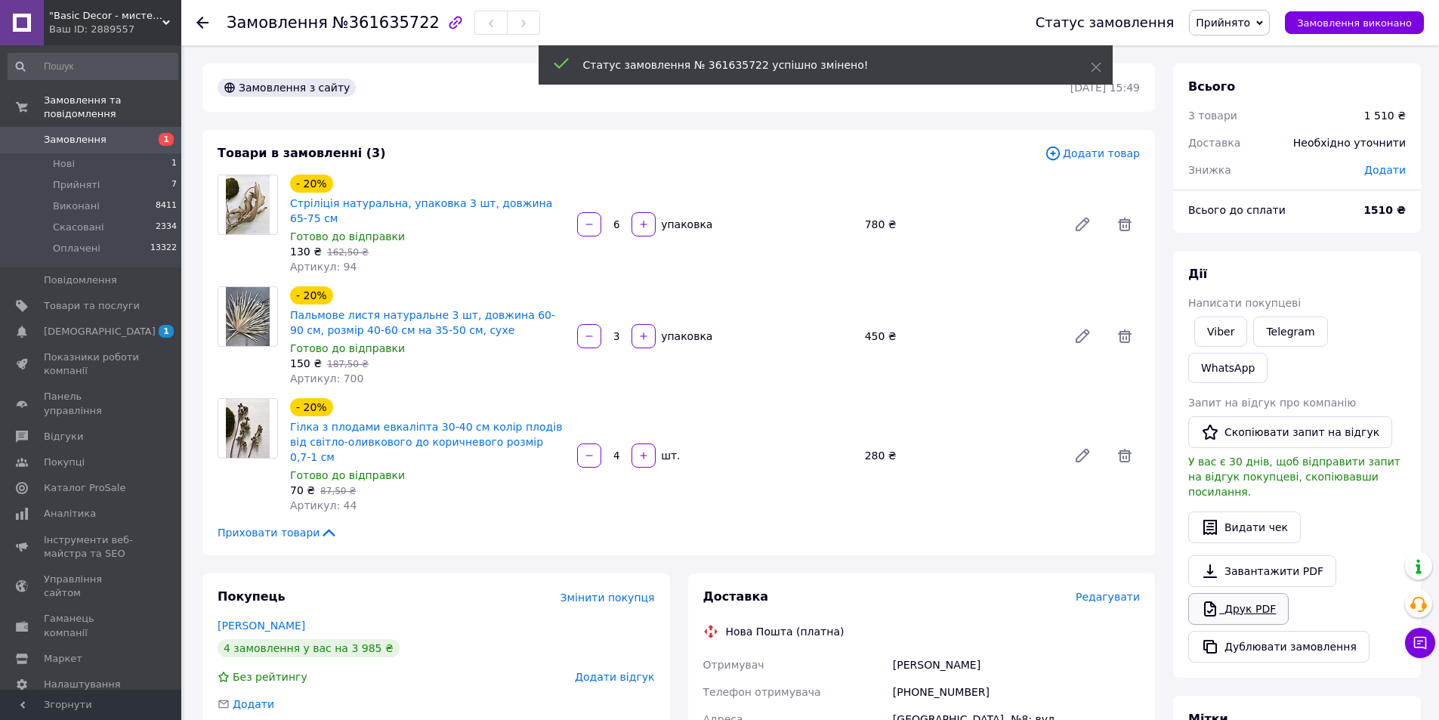
click at [1247, 593] on link "Друк PDF" at bounding box center [1238, 609] width 100 height 32
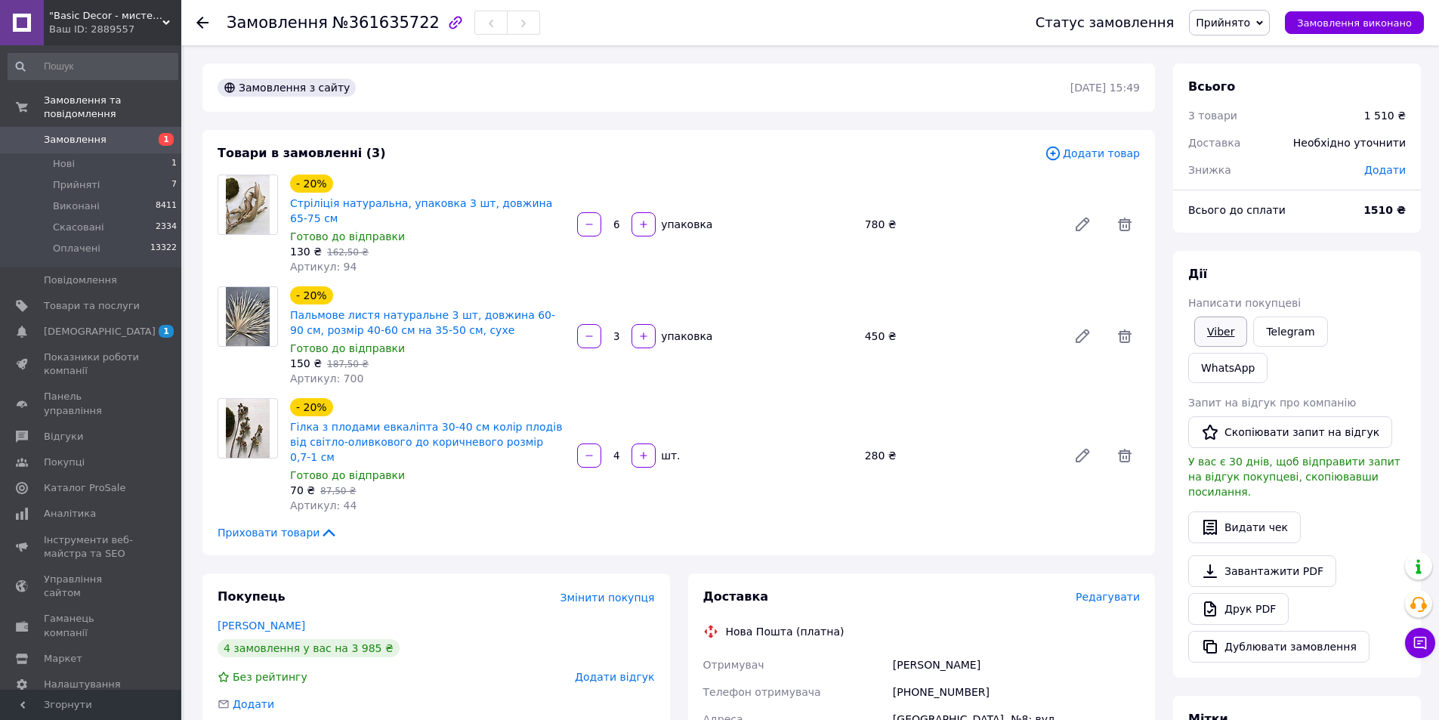
click at [1227, 328] on link "Viber" at bounding box center [1220, 331] width 53 height 30
click at [137, 133] on span "Замовлення" at bounding box center [92, 140] width 96 height 14
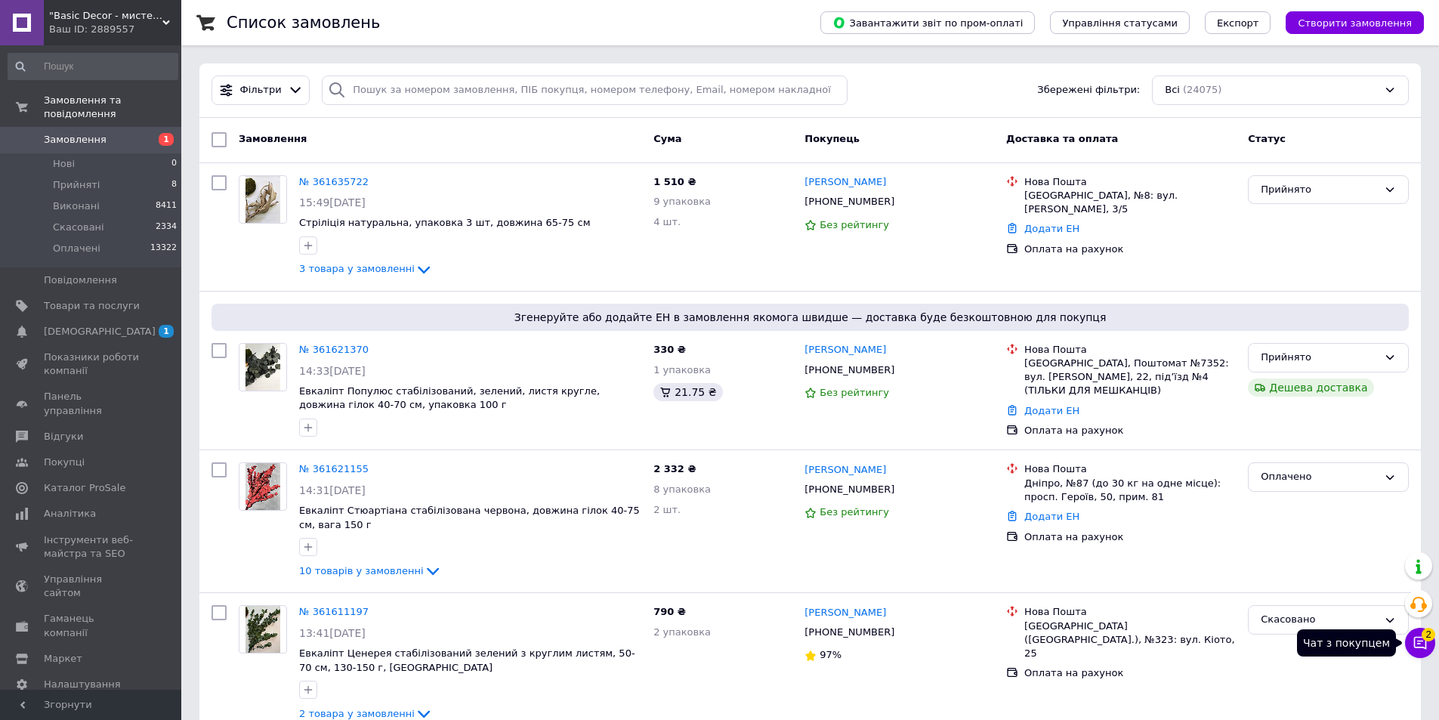
click at [1417, 636] on icon at bounding box center [1419, 642] width 15 height 15
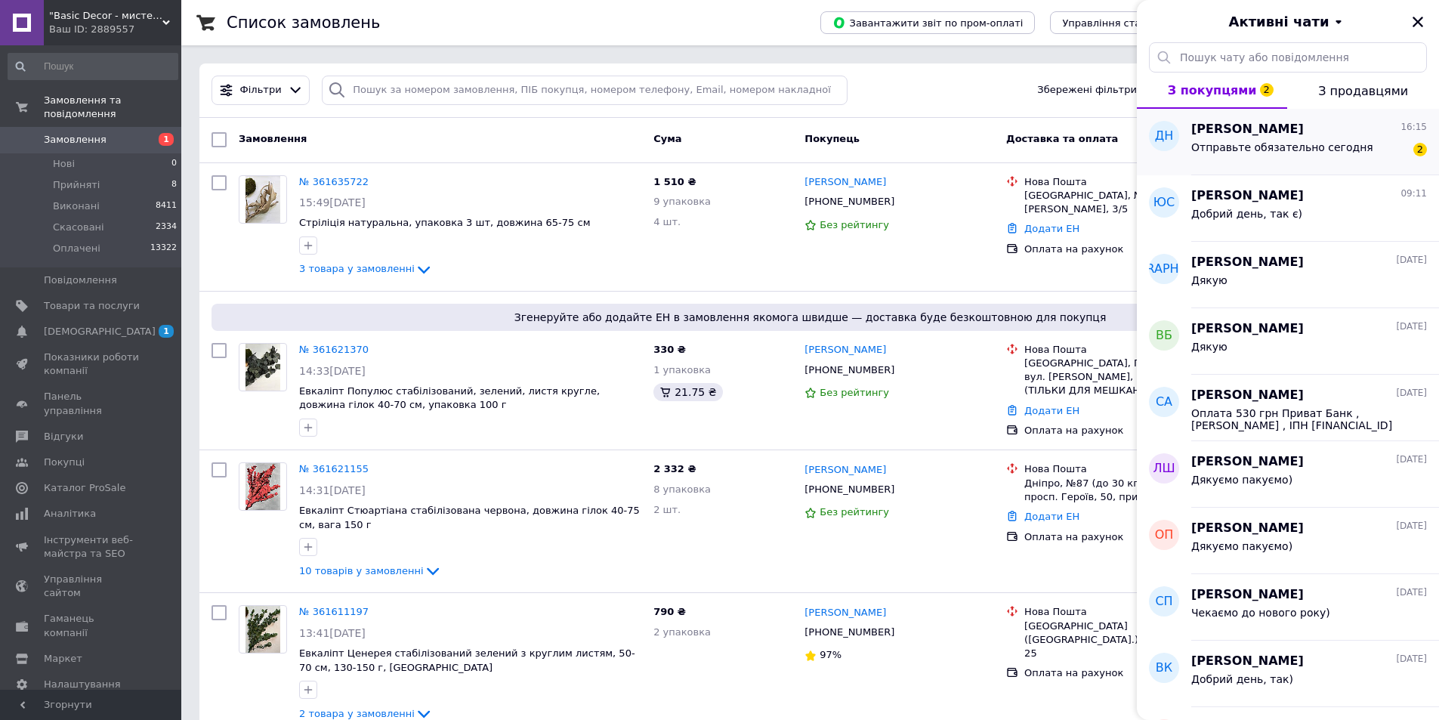
click at [1257, 146] on span "Отправьте обязательно сегодня" at bounding box center [1282, 147] width 182 height 12
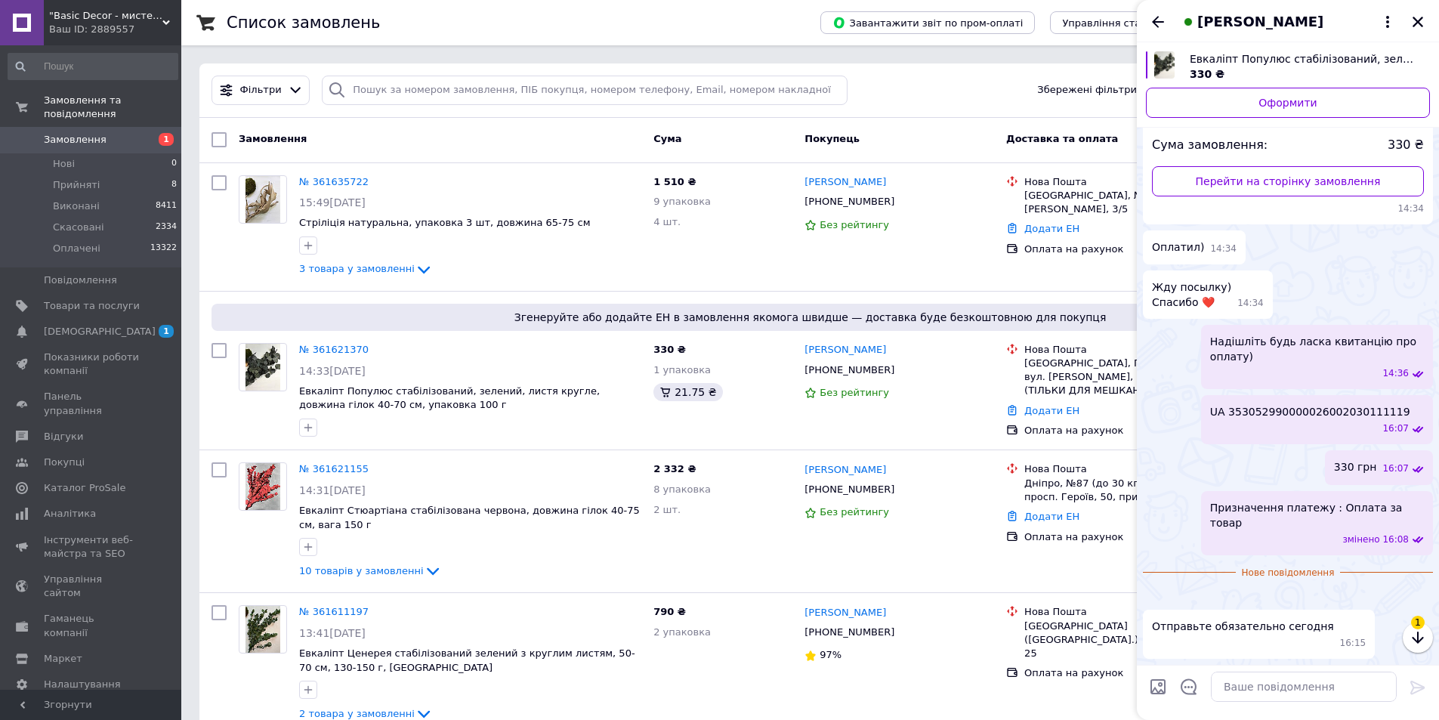
scroll to position [893, 0]
click at [1253, 696] on textarea at bounding box center [1303, 686] width 186 height 30
type textarea "Дякуємо пакуємо)"
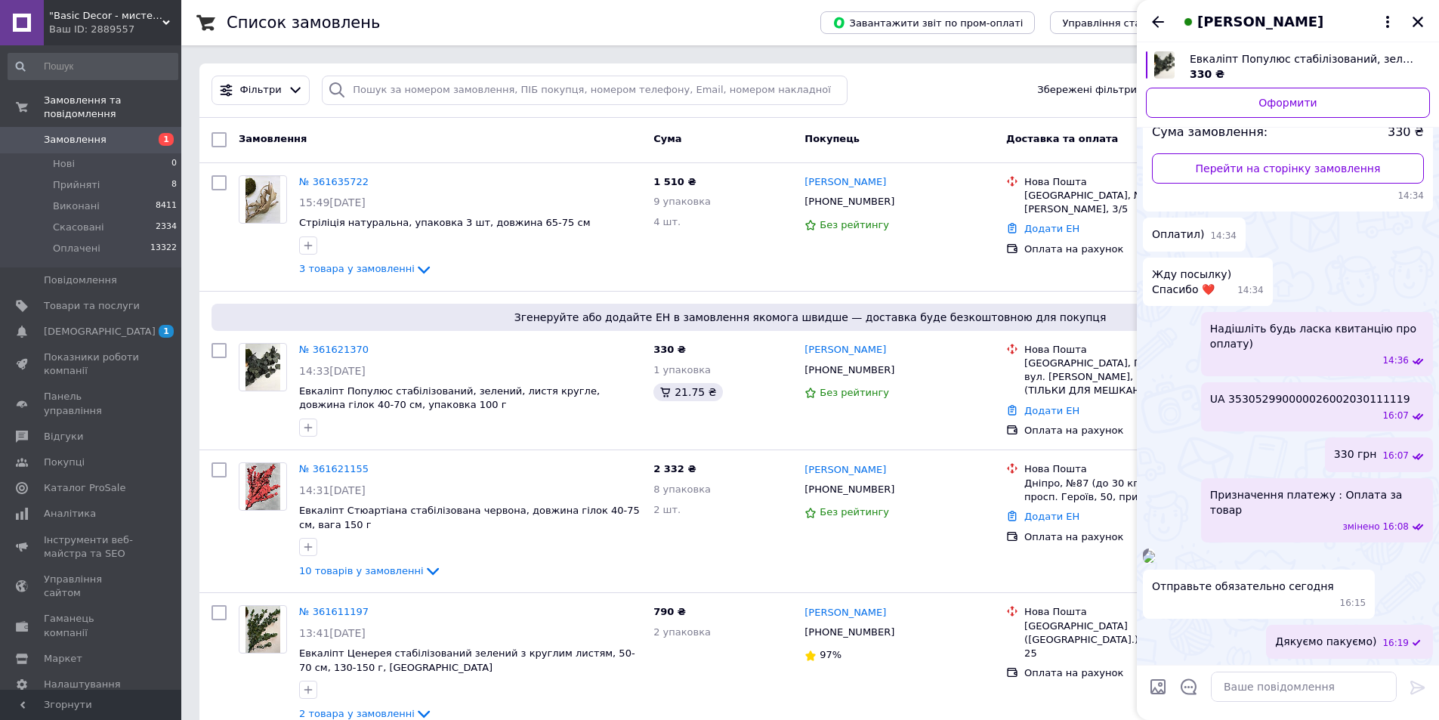
click at [1155, 550] on img at bounding box center [1148, 556] width 12 height 12
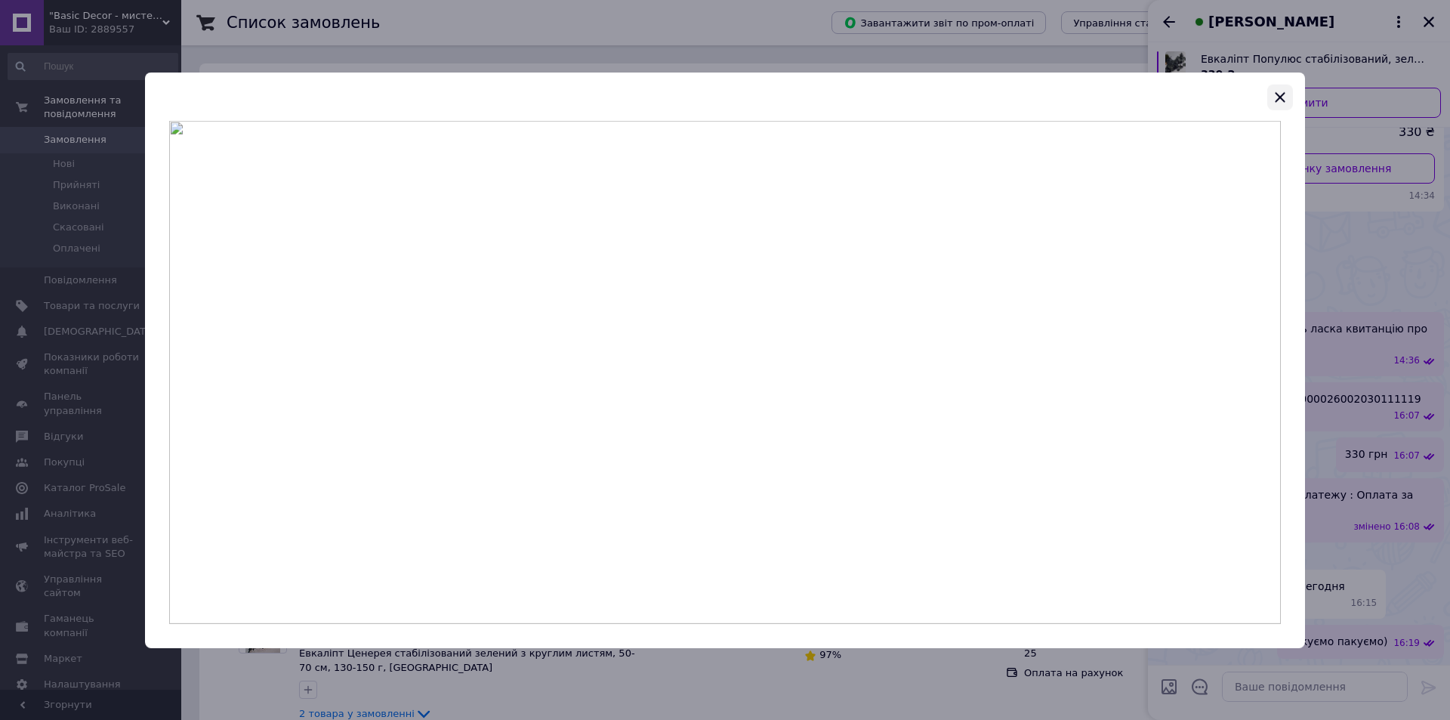
click at [1286, 97] on icon "button" at bounding box center [1280, 97] width 18 height 18
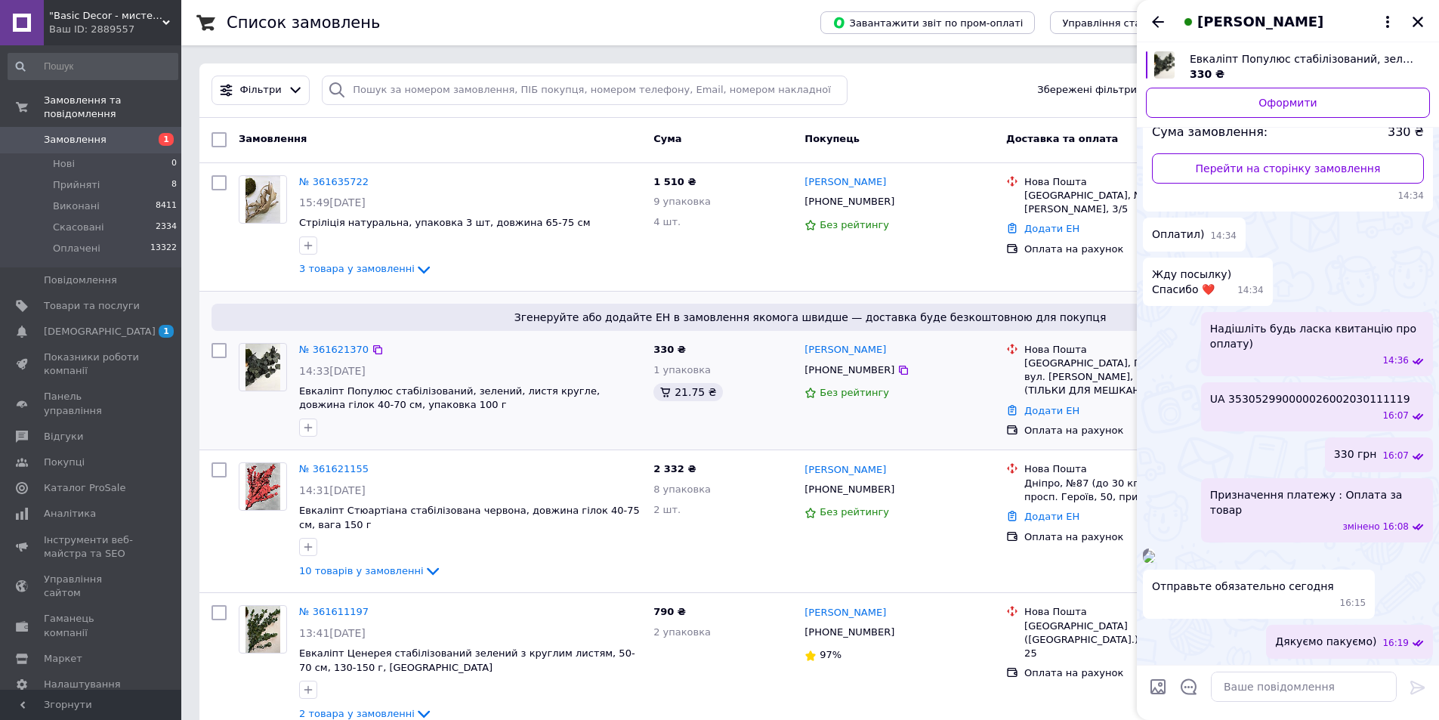
click at [496, 360] on div "№ 361621370 14:33, 12.09.2025 Евкаліпт Популюс стабілізований, зелений, листя к…" at bounding box center [470, 390] width 354 height 106
click at [1424, 23] on button "Закрити" at bounding box center [1417, 22] width 18 height 18
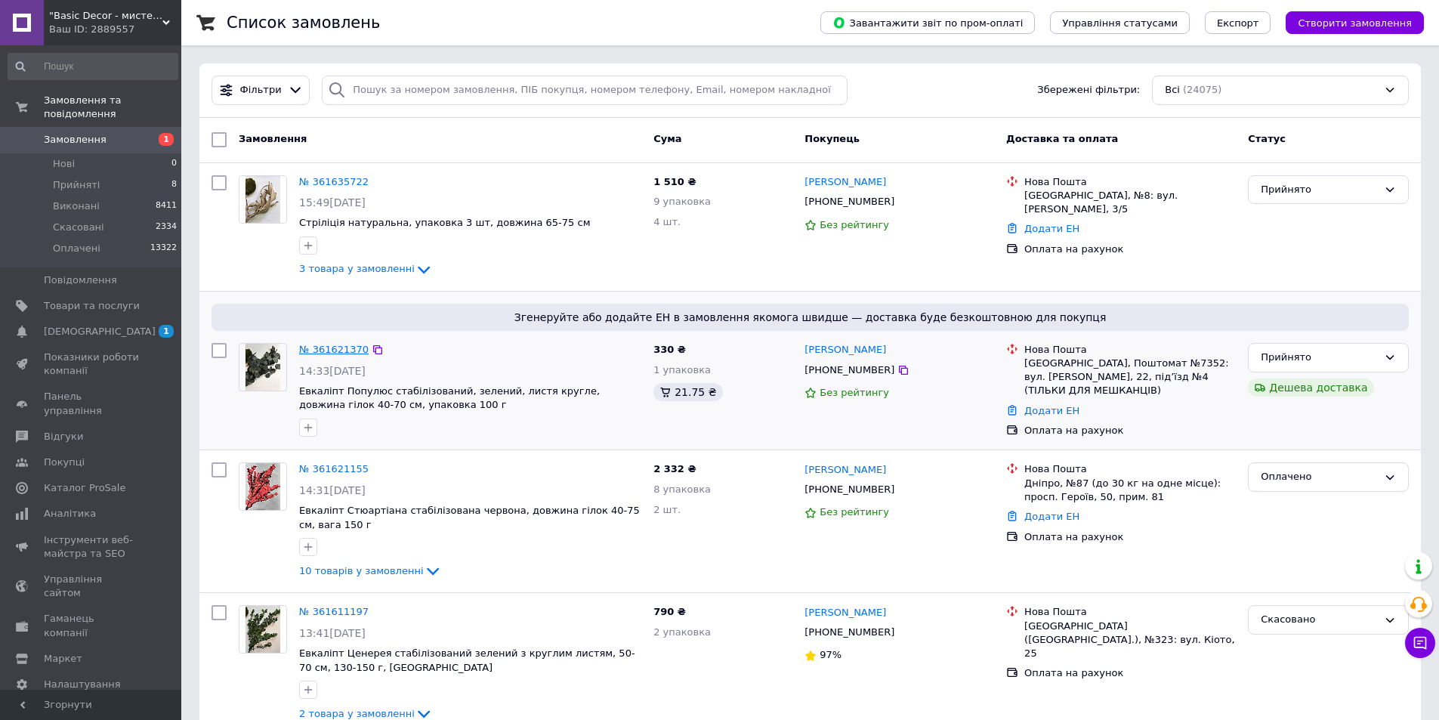
click at [332, 349] on link "№ 361621370" at bounding box center [333, 349] width 69 height 11
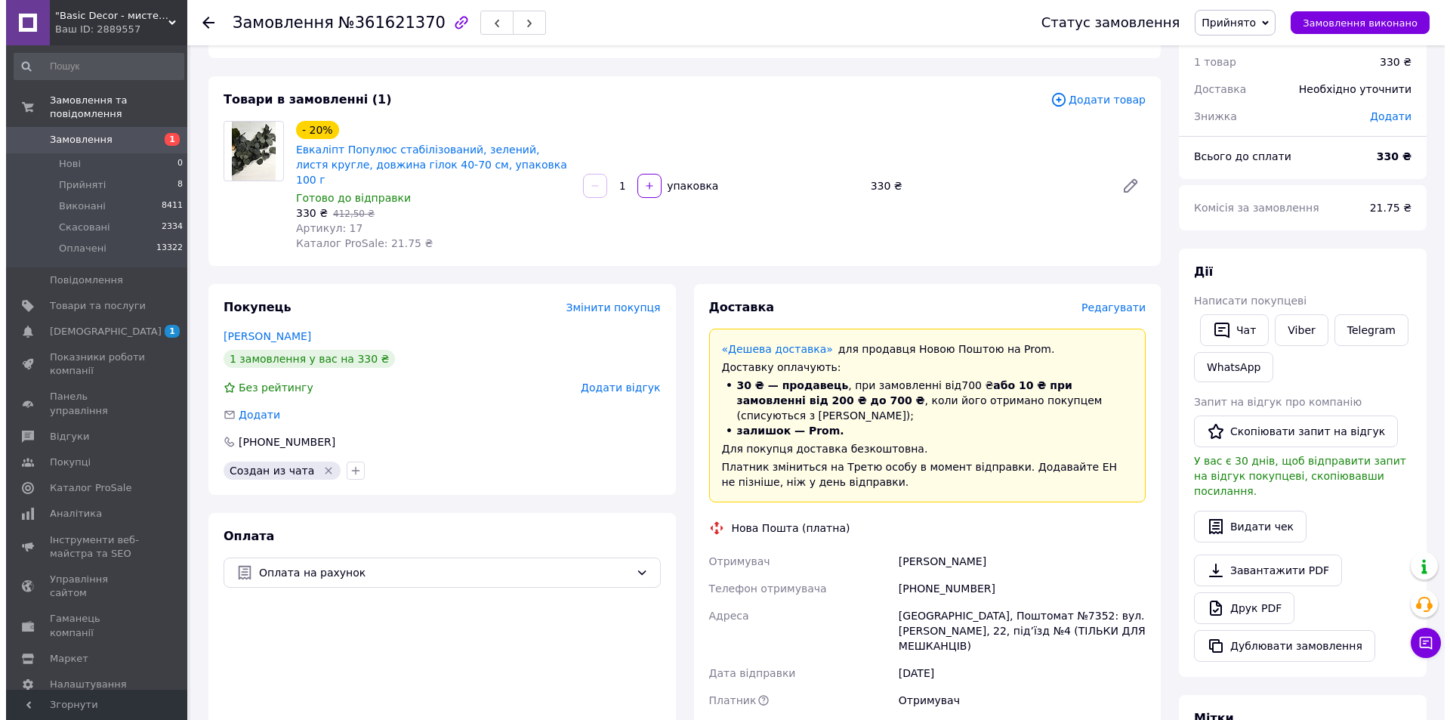
scroll to position [151, 0]
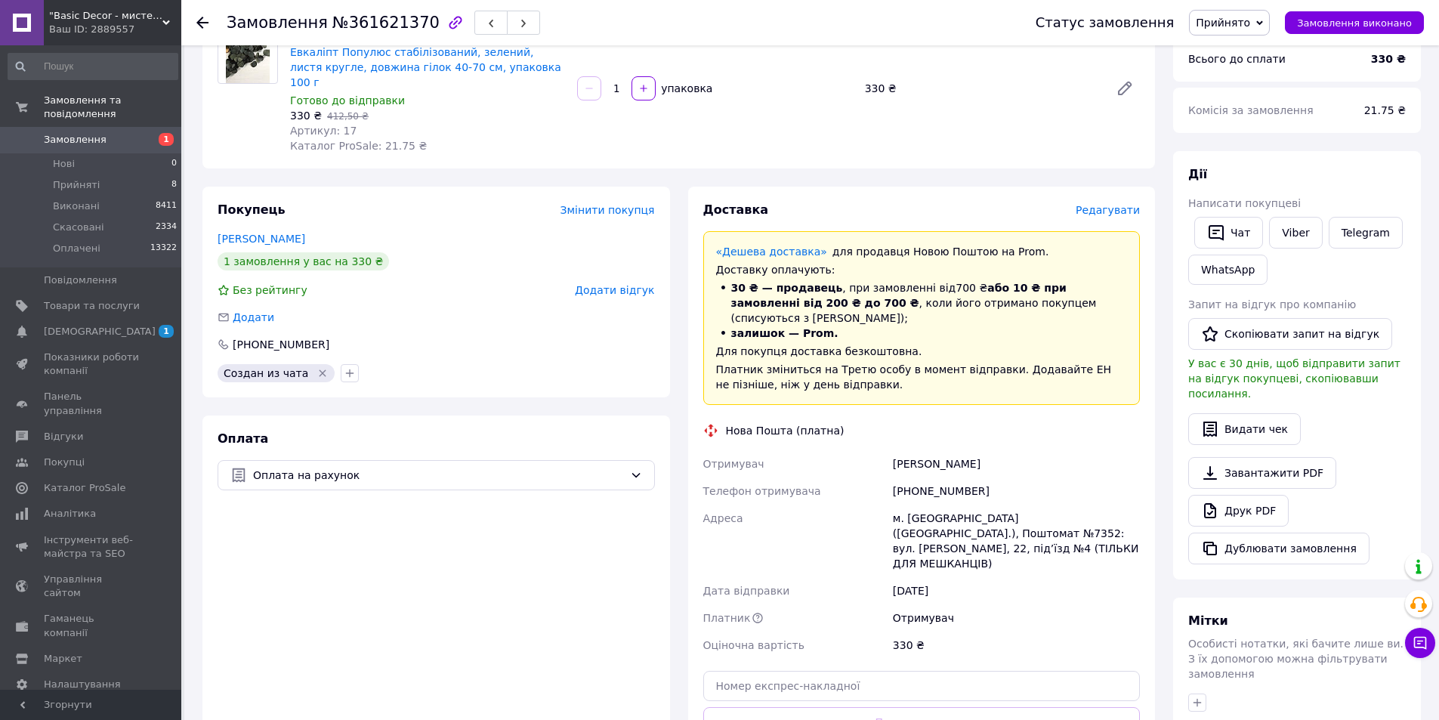
click at [1127, 204] on span "Редагувати" at bounding box center [1107, 210] width 64 height 12
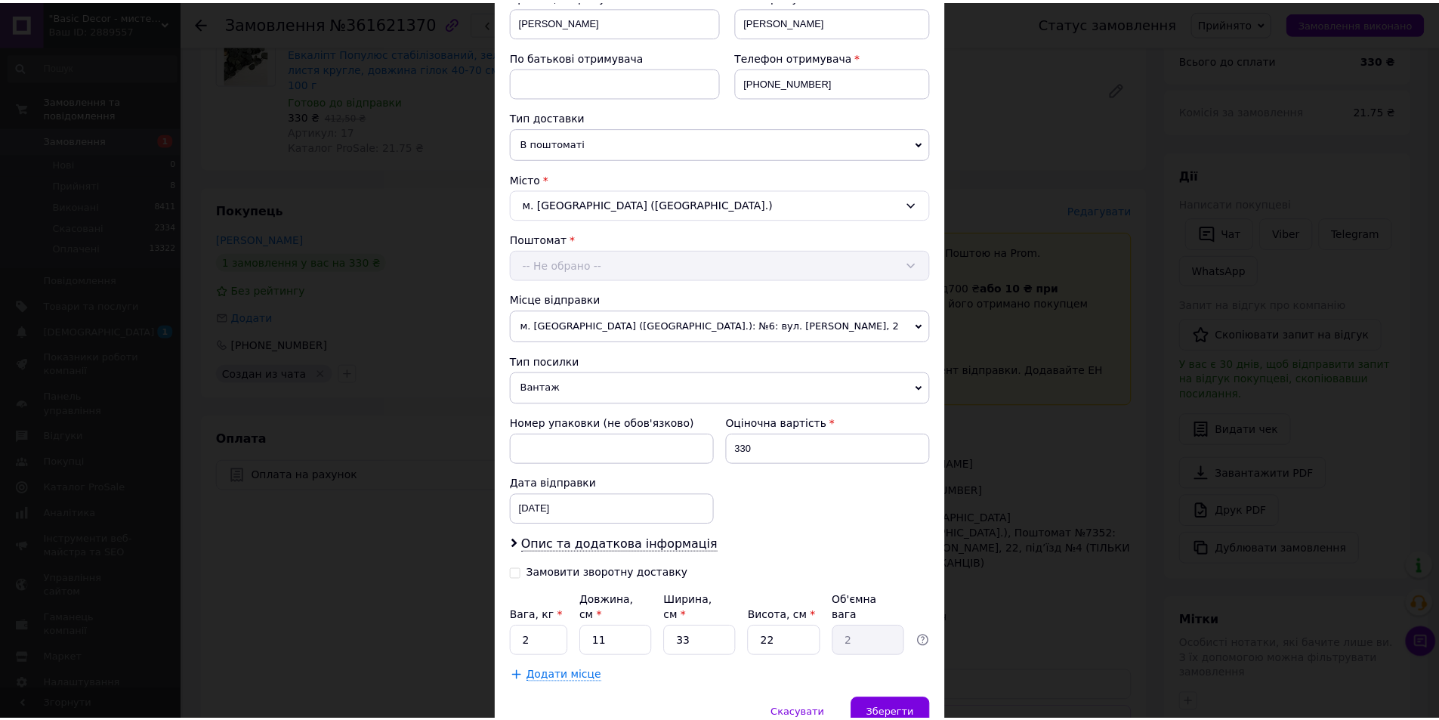
scroll to position [302, 0]
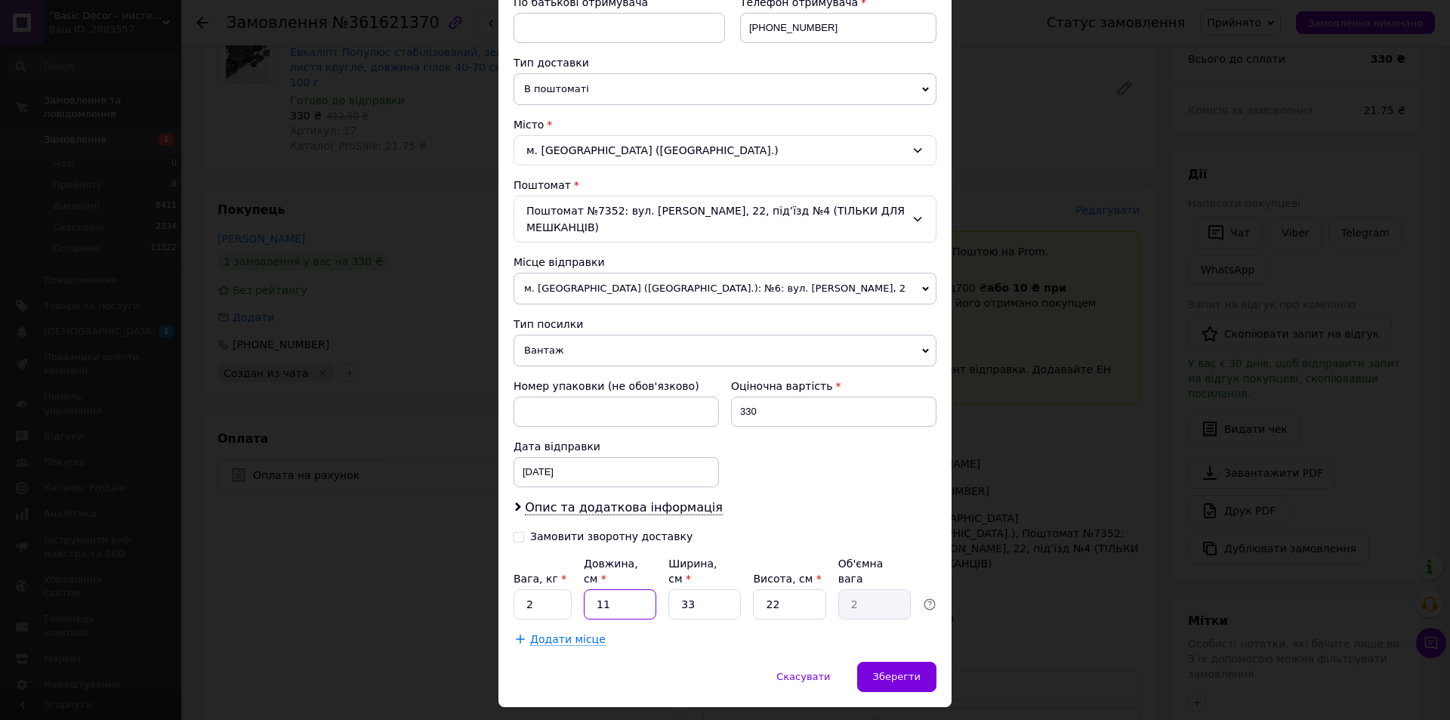
drag, startPoint x: 621, startPoint y: 591, endPoint x: 581, endPoint y: 591, distance: 40.0
click at [584, 591] on input "11" at bounding box center [620, 604] width 72 height 30
type input "6"
type input "1.09"
type input "60"
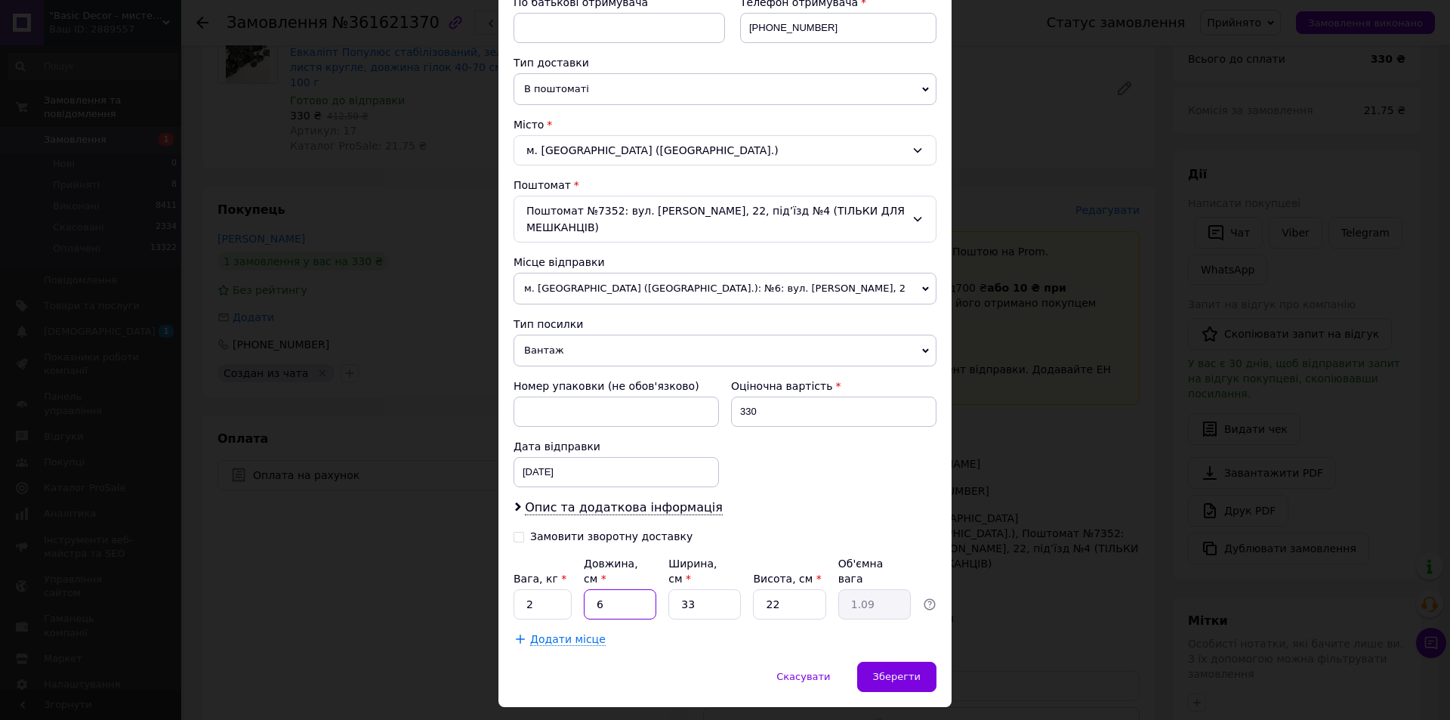
type input "10.89"
type input "60"
drag, startPoint x: 692, startPoint y: 596, endPoint x: 674, endPoint y: 596, distance: 18.1
click at [674, 596] on input "33" at bounding box center [704, 604] width 72 height 30
type input "1"
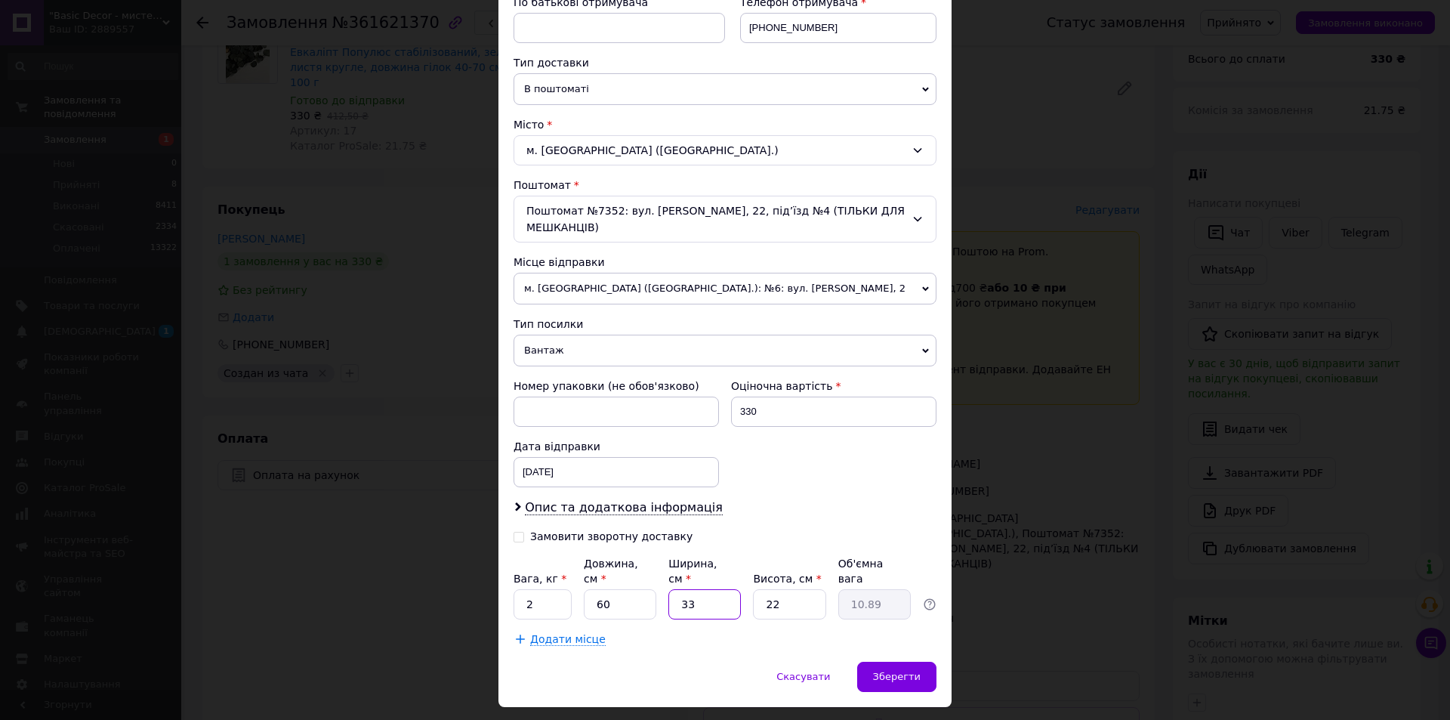
type input "0.33"
type input "15"
type input "4.95"
type input "15"
drag, startPoint x: 778, startPoint y: 593, endPoint x: 758, endPoint y: 593, distance: 19.6
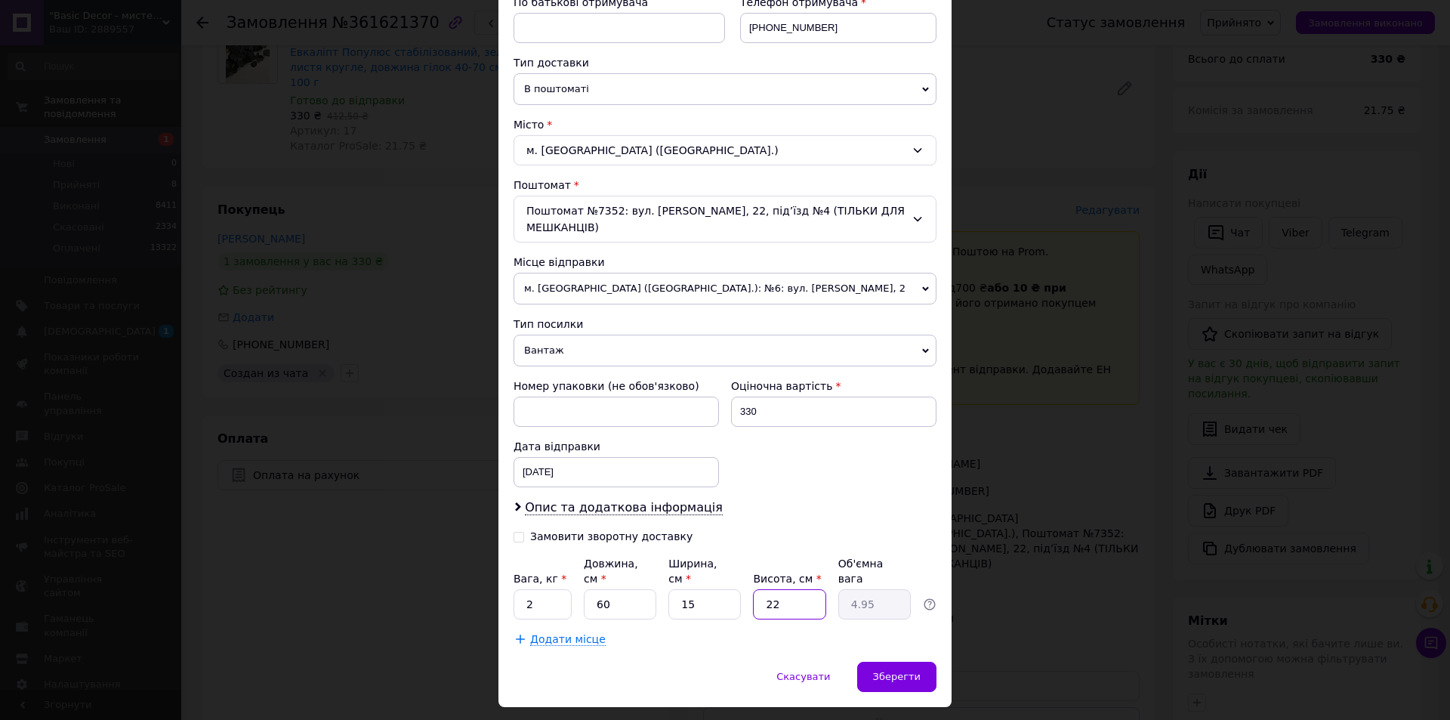
click at [758, 593] on input "22" at bounding box center [789, 604] width 72 height 30
type input "1"
type input "0.23"
type input "10"
type input "2.25"
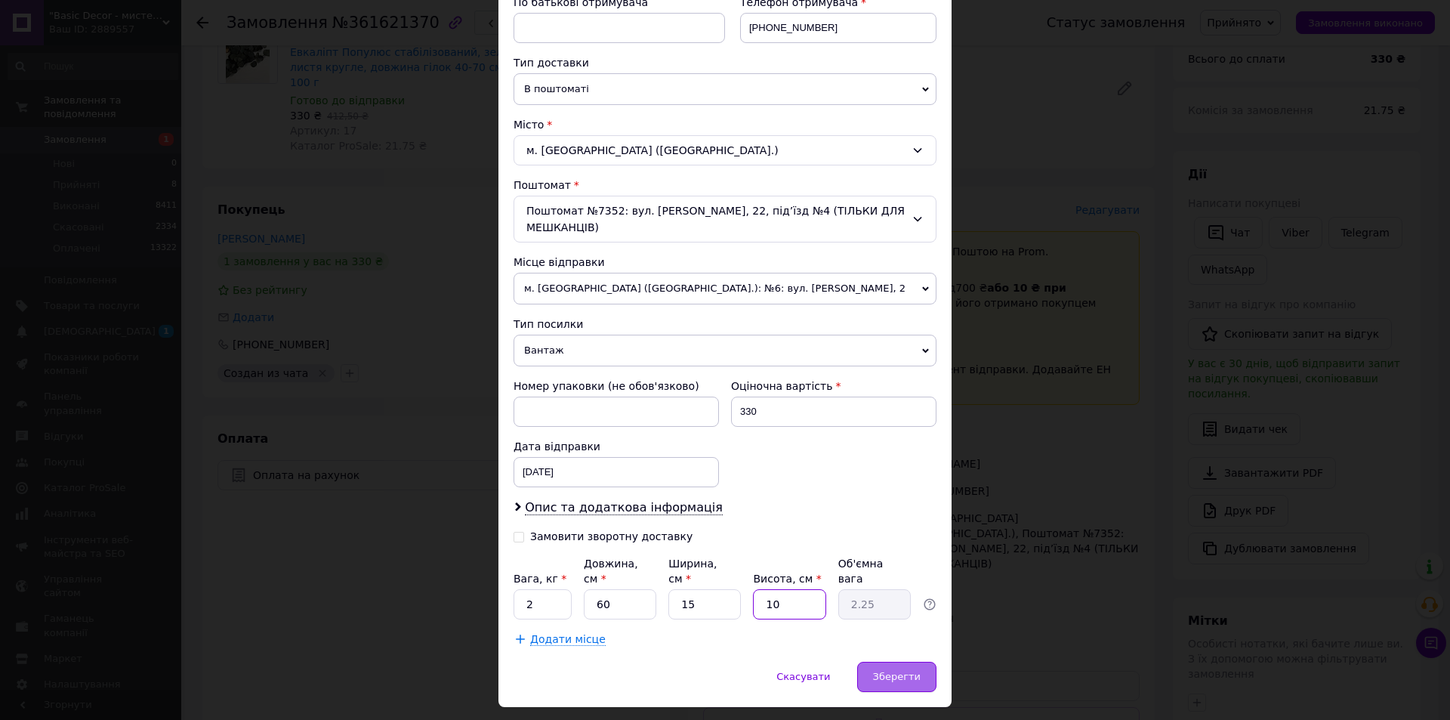
type input "10"
click at [902, 671] on span "Зберегти" at bounding box center [897, 676] width 48 height 11
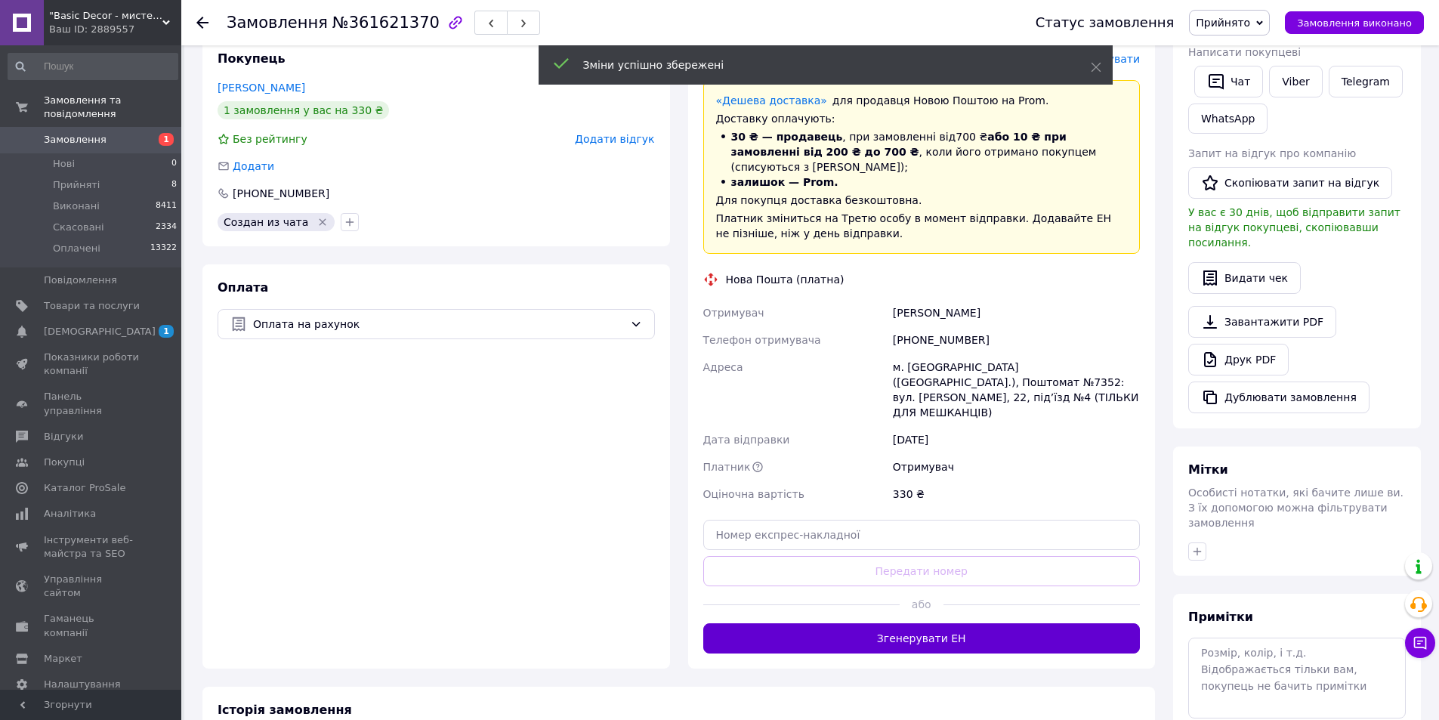
click at [953, 623] on button "Згенерувати ЕН" at bounding box center [921, 638] width 437 height 30
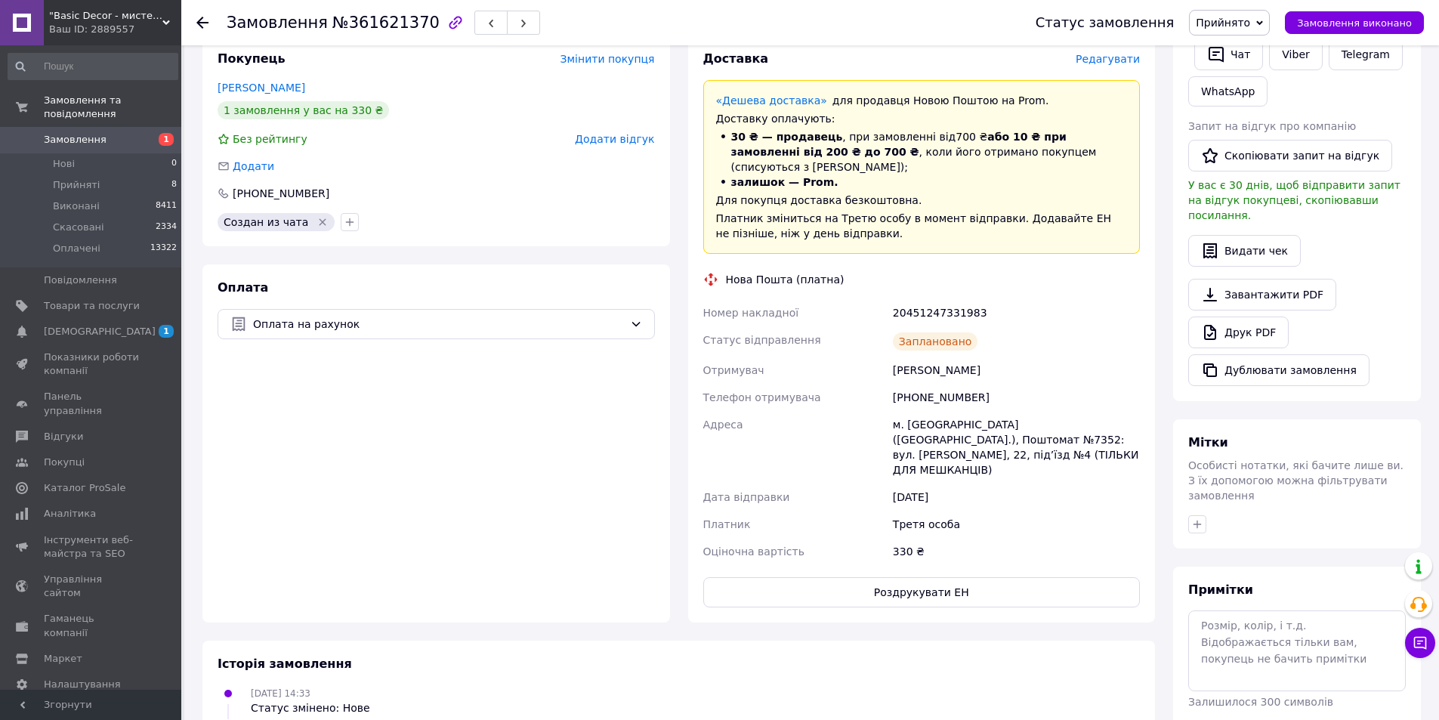
drag, startPoint x: 1260, startPoint y: 19, endPoint x: 1244, endPoint y: 66, distance: 49.4
click at [1250, 20] on span "Прийнято" at bounding box center [1222, 23] width 54 height 12
click at [1241, 102] on li "Оплачено" at bounding box center [1228, 98] width 79 height 23
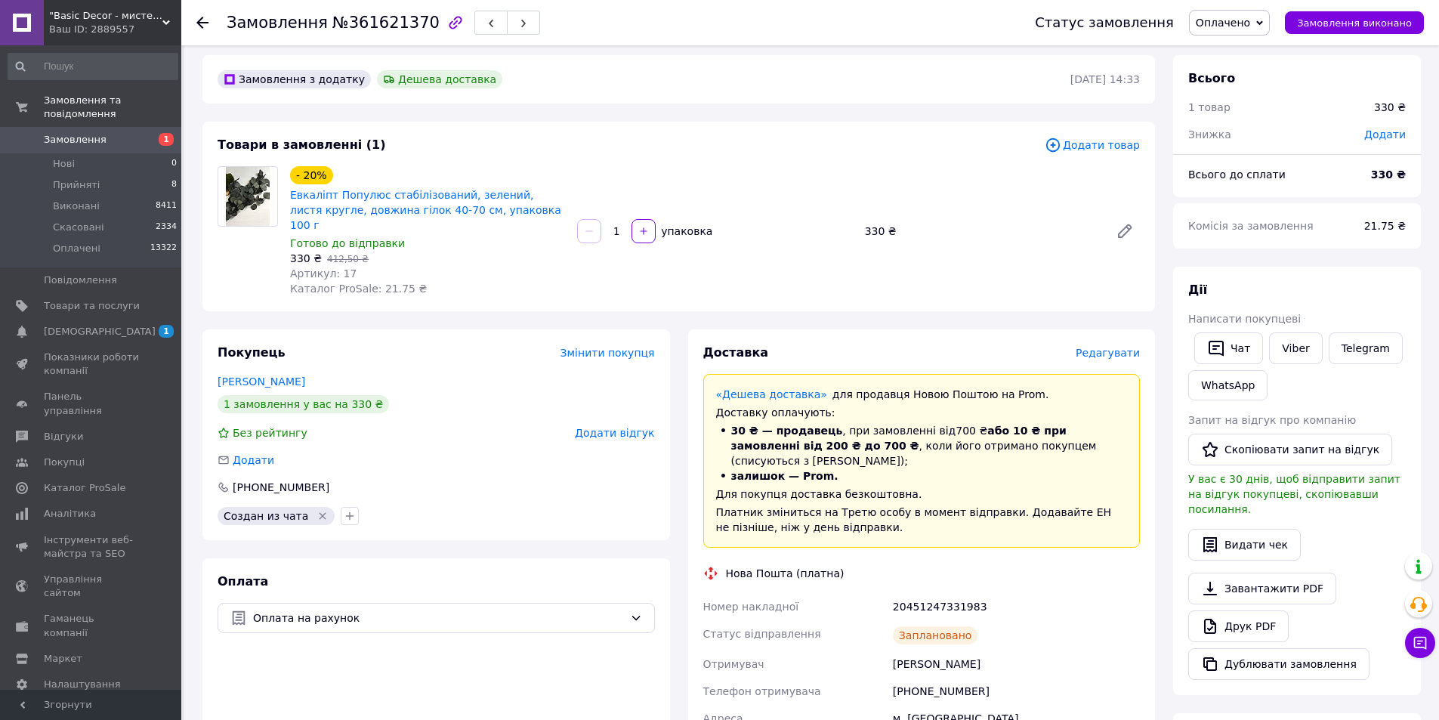
scroll to position [0, 0]
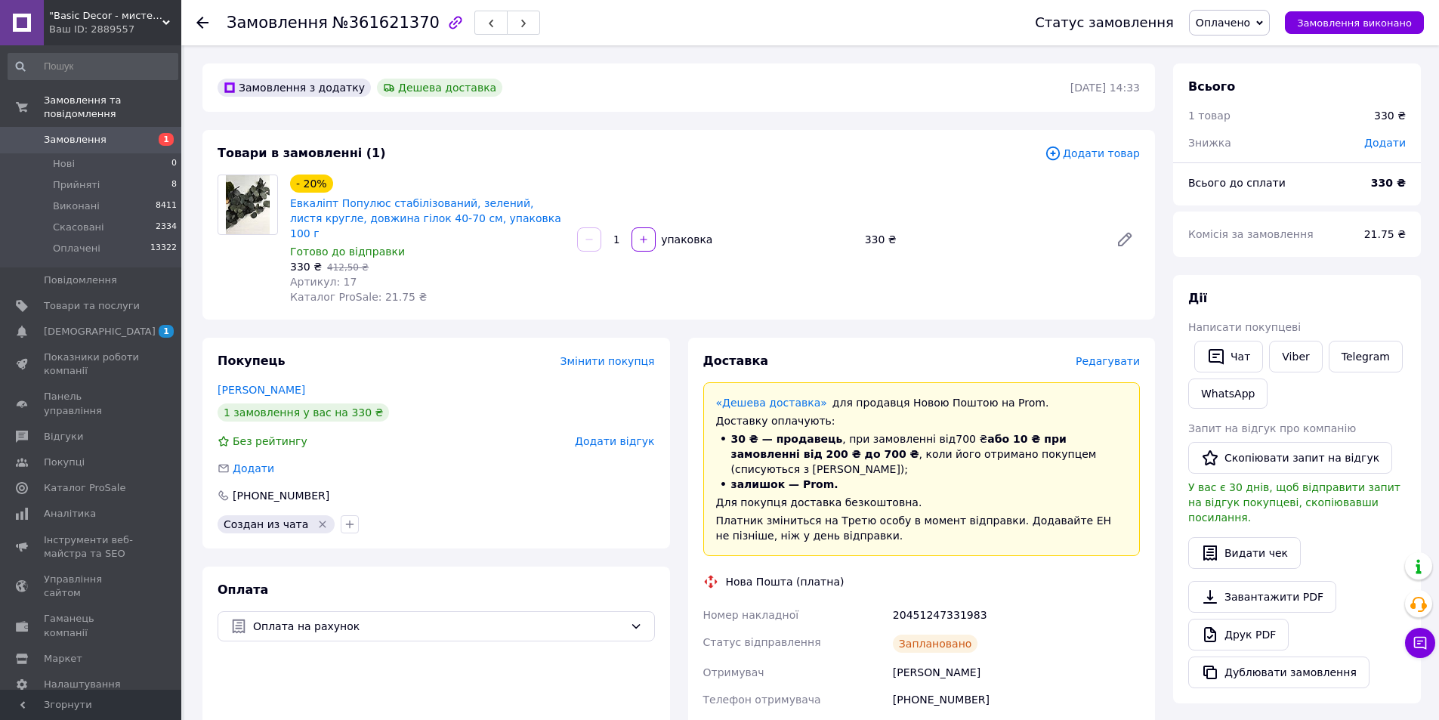
click at [85, 133] on span "Замовлення" at bounding box center [75, 140] width 63 height 14
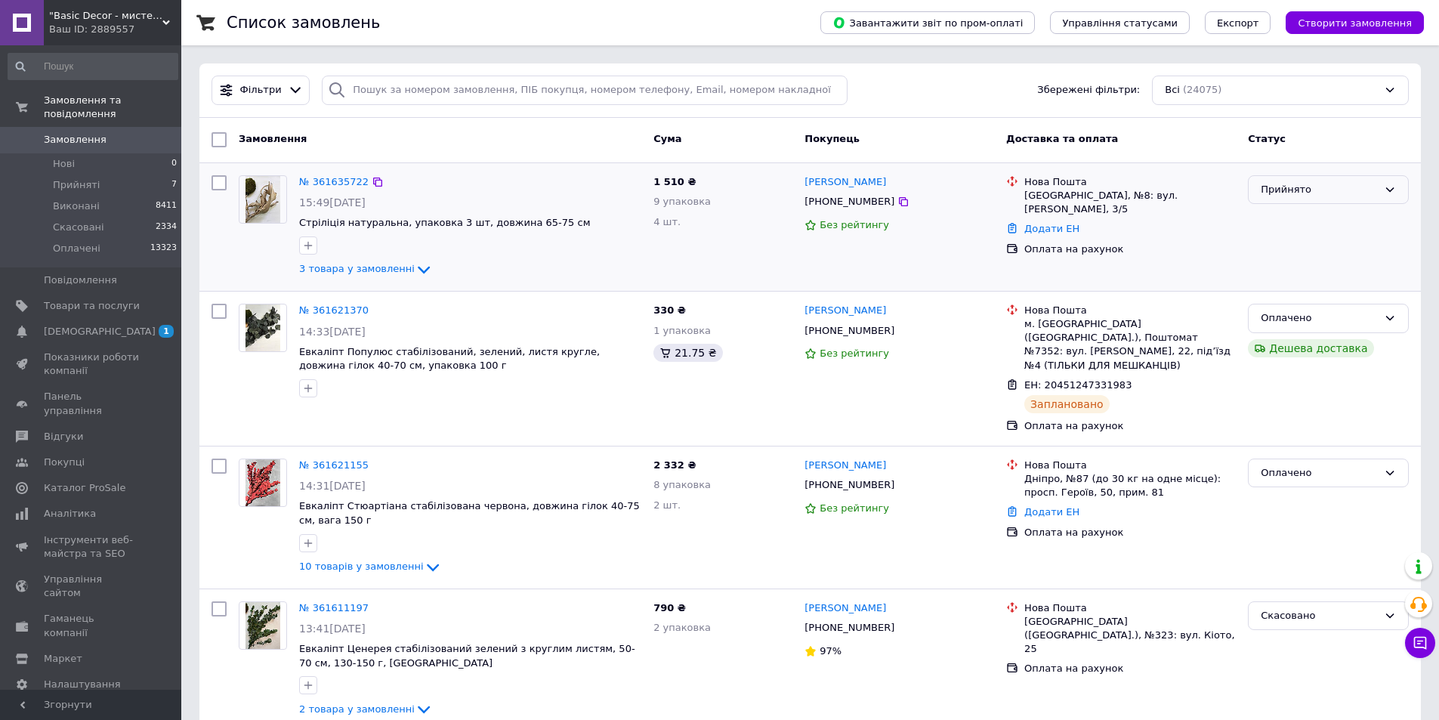
click at [1394, 184] on icon at bounding box center [1389, 189] width 12 height 12
click at [1287, 270] on li "Оплачено" at bounding box center [1327, 276] width 159 height 28
click at [113, 174] on li "Прийняті 7" at bounding box center [93, 184] width 186 height 21
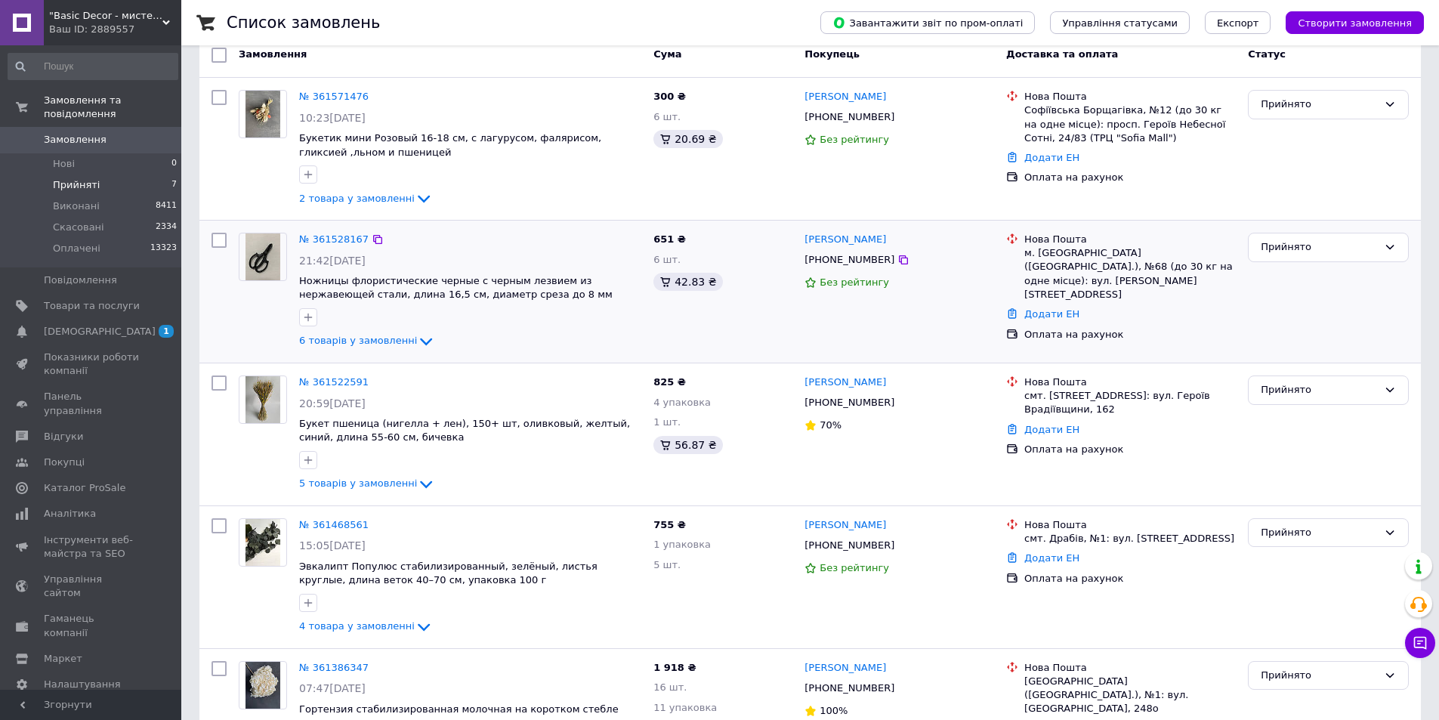
scroll to position [151, 0]
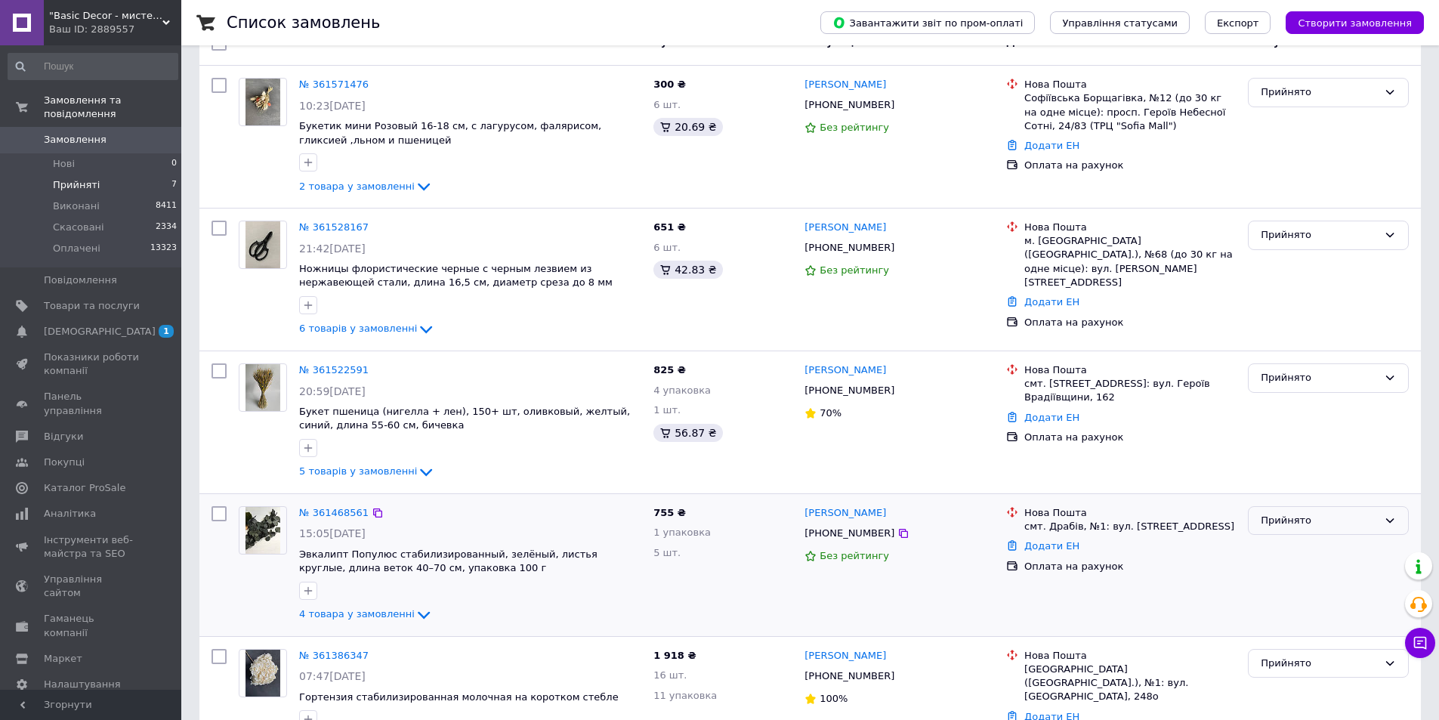
drag, startPoint x: 1284, startPoint y: 520, endPoint x: 1280, endPoint y: 528, distance: 9.5
click at [1282, 520] on div "Прийнято" at bounding box center [1318, 521] width 117 height 16
click at [1266, 603] on li "Оплачено" at bounding box center [1327, 608] width 159 height 28
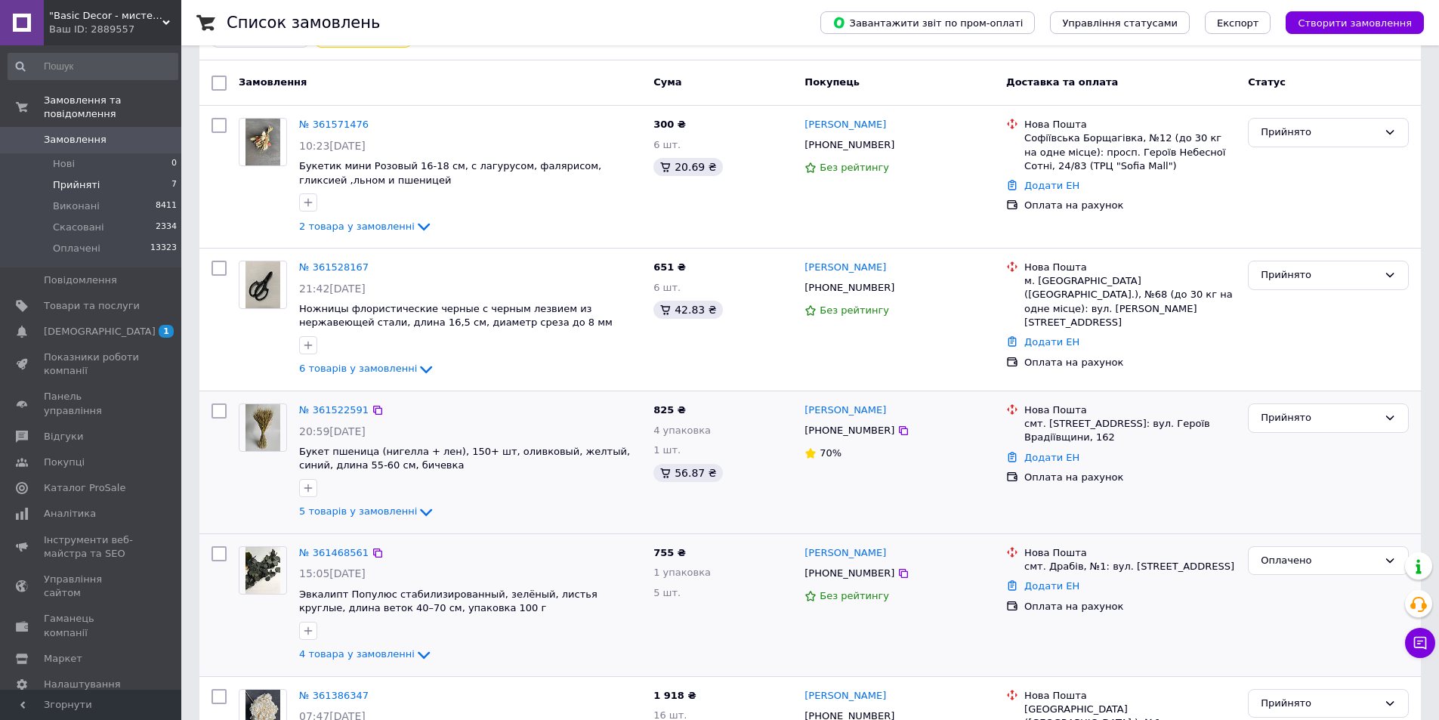
scroll to position [76, 0]
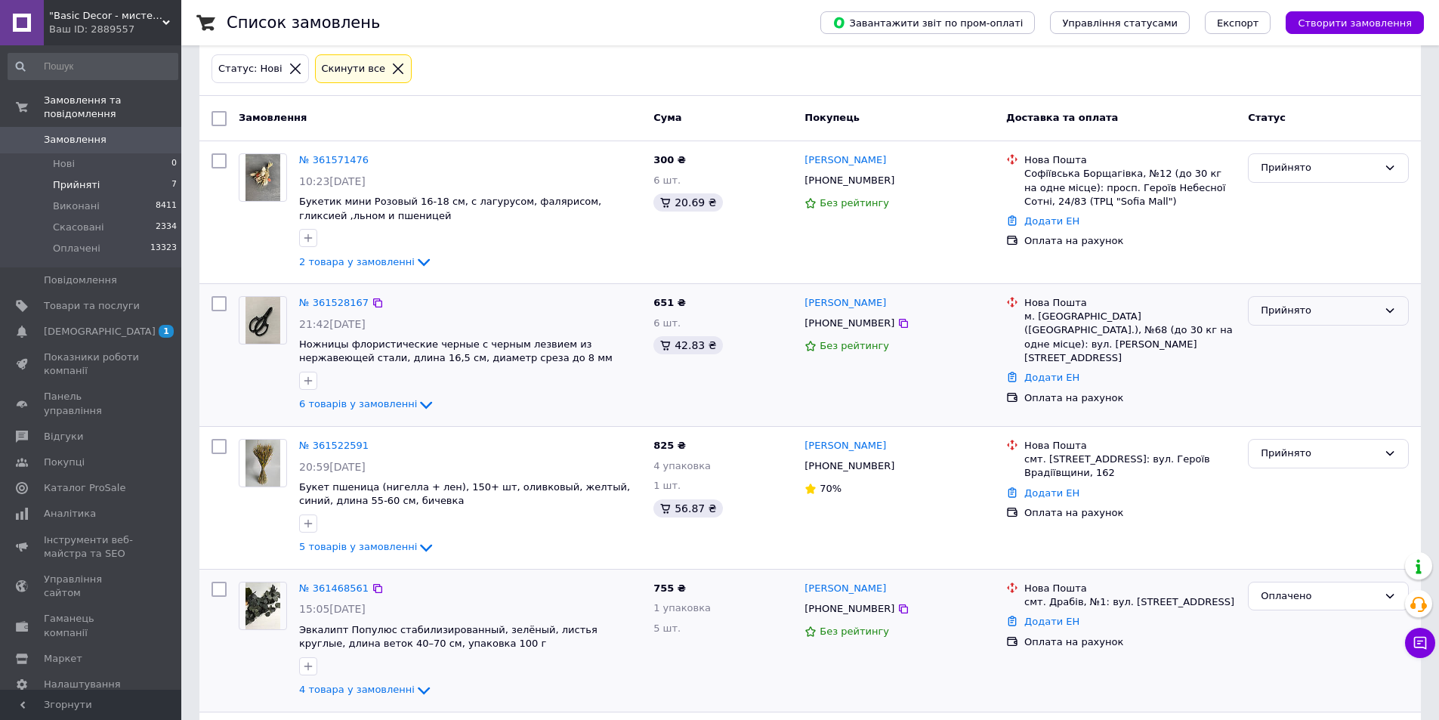
click at [1343, 312] on div "Прийнято" at bounding box center [1318, 311] width 117 height 16
click at [1303, 399] on li "Оплачено" at bounding box center [1327, 398] width 159 height 28
click at [119, 133] on span "Замовлення" at bounding box center [92, 140] width 96 height 14
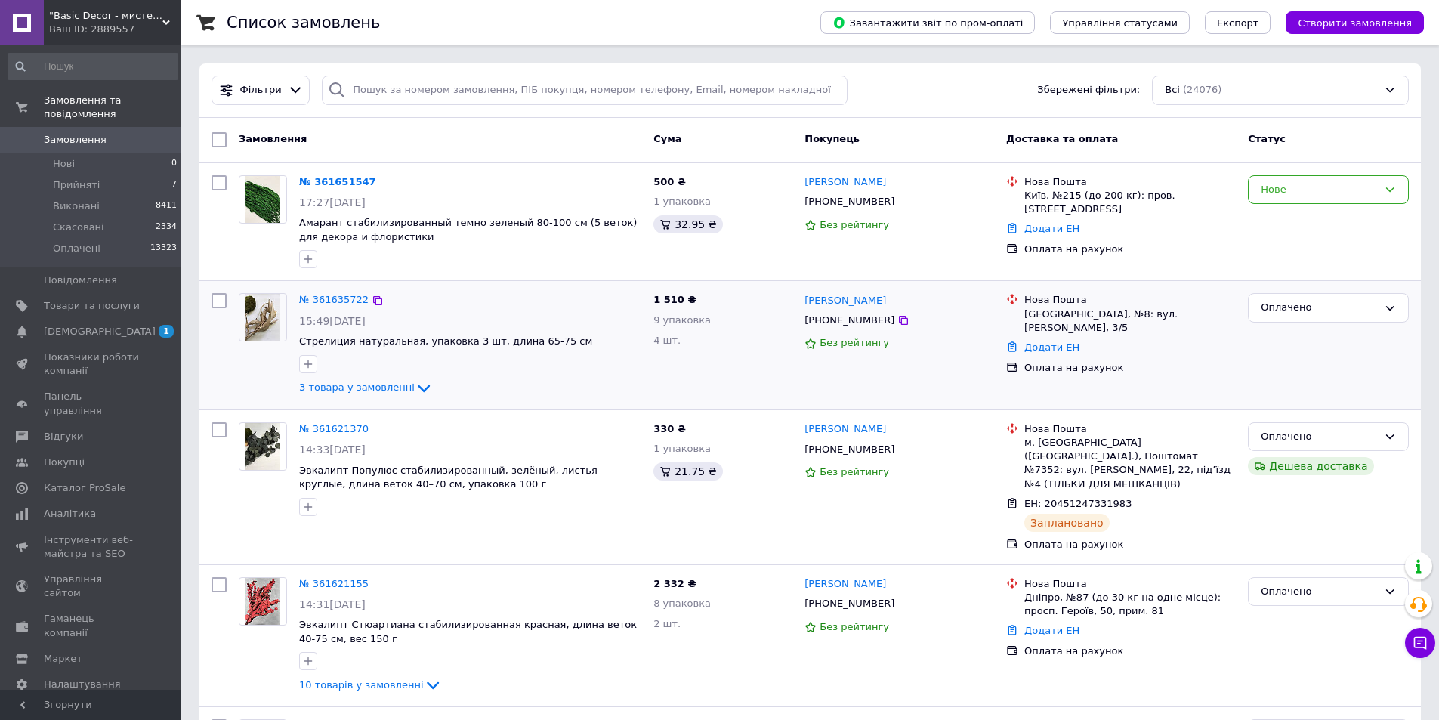
click at [338, 299] on link "№ 361635722" at bounding box center [333, 299] width 69 height 11
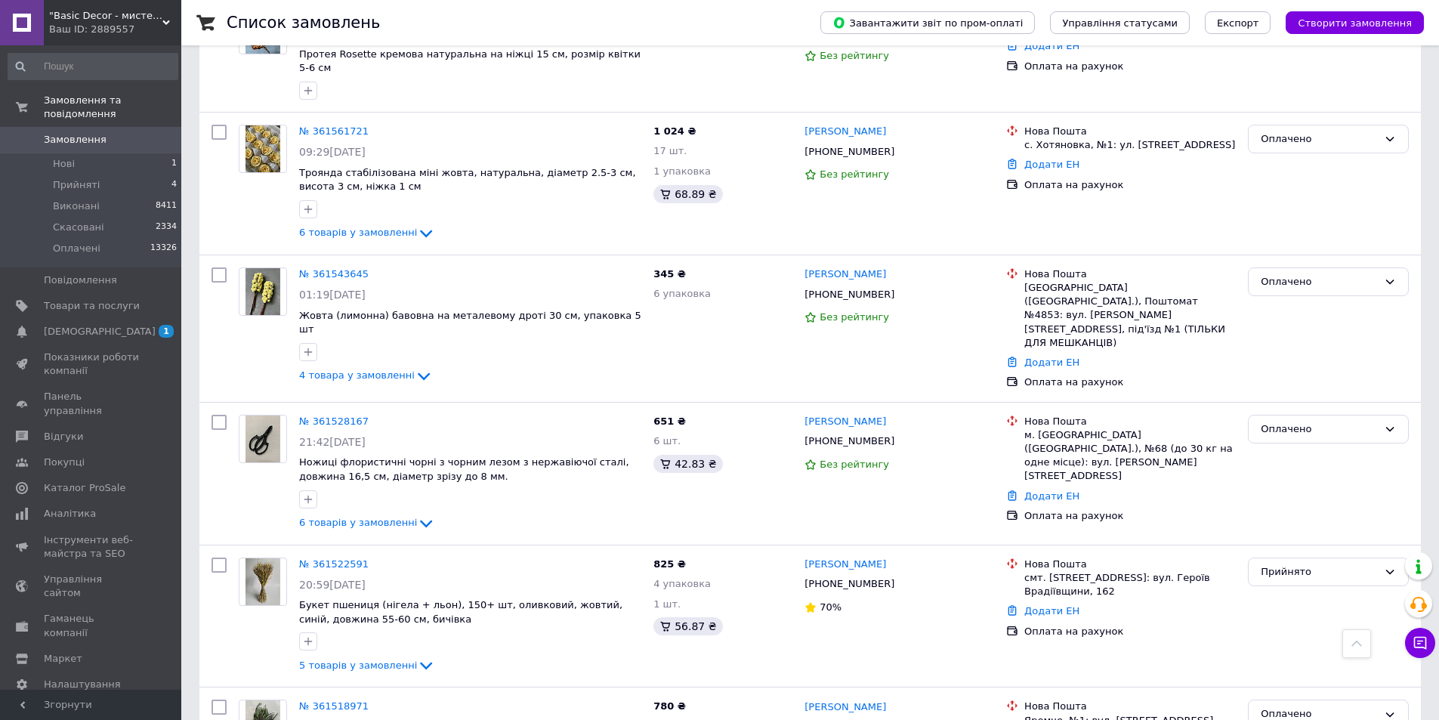
scroll to position [1133, 0]
click at [328, 415] on link "№ 361528167" at bounding box center [333, 420] width 69 height 11
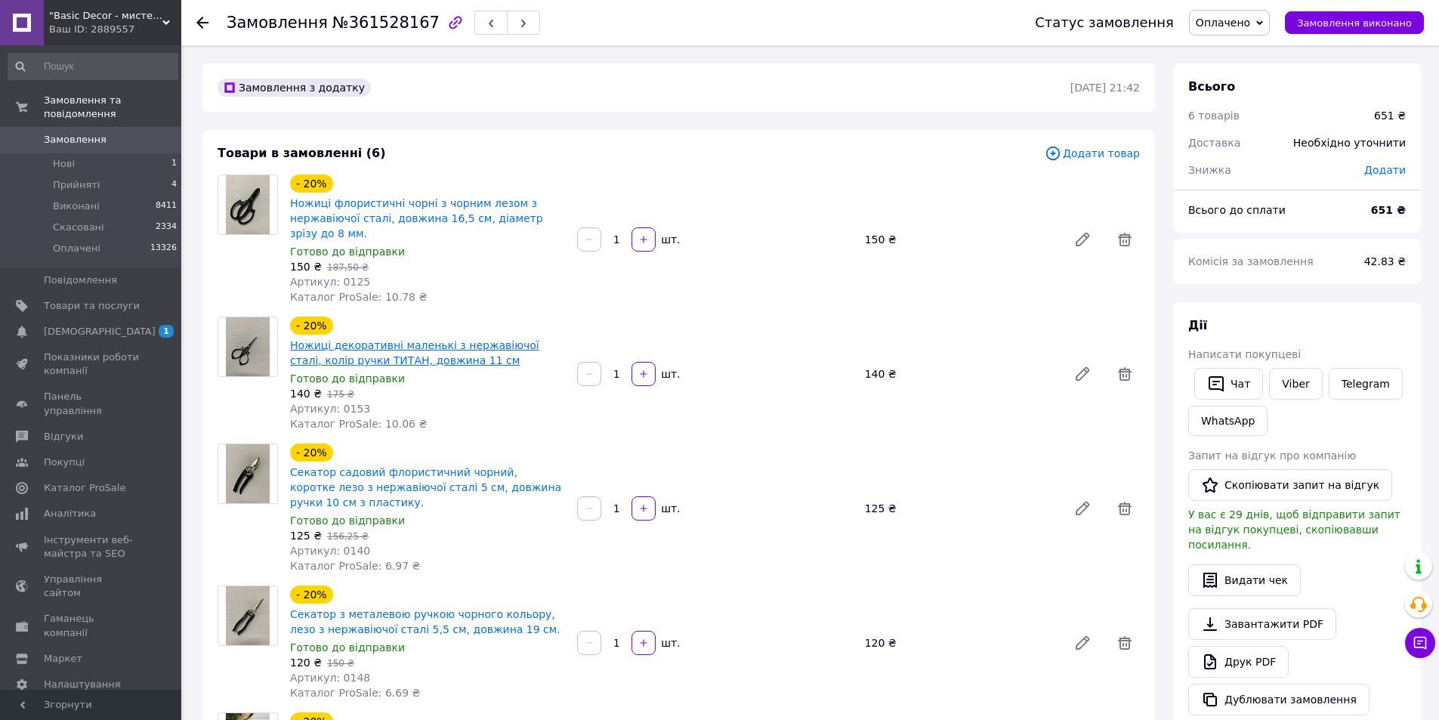
click at [341, 359] on link "Ножиці декоративні маленькі з нержавіючої сталі, колір ручки ТИТАН, довжина 11 …" at bounding box center [414, 352] width 249 height 27
click at [1081, 372] on icon at bounding box center [1082, 374] width 12 height 12
click at [126, 133] on span "Замовлення" at bounding box center [92, 140] width 96 height 14
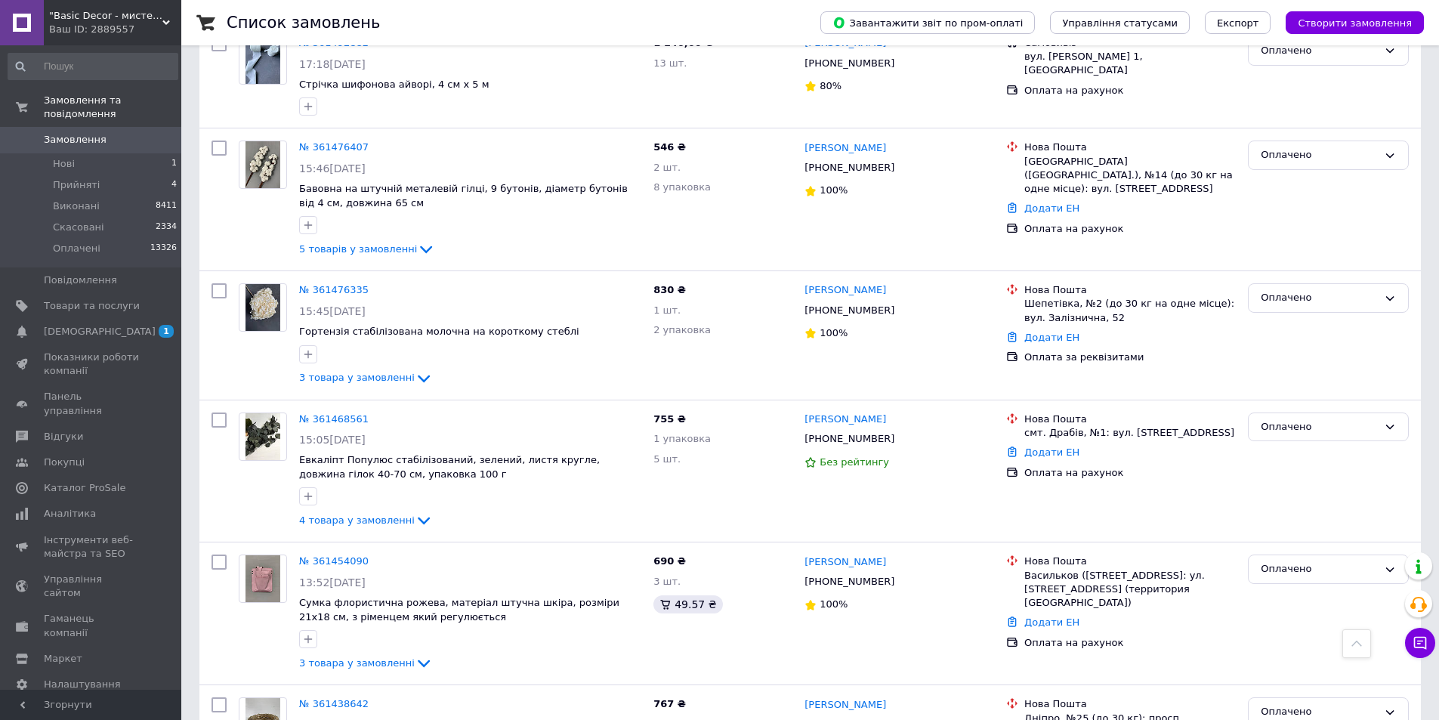
scroll to position [2265, 0]
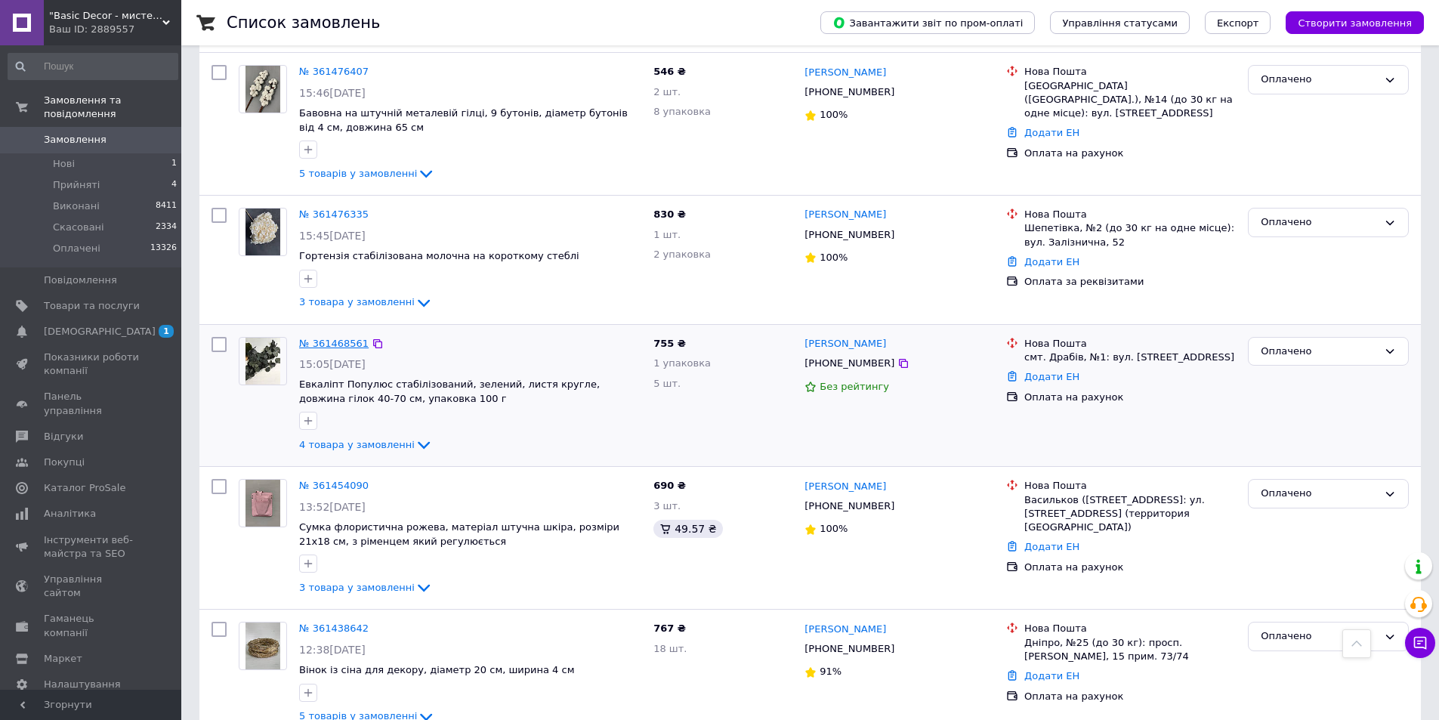
click at [313, 338] on link "№ 361468561" at bounding box center [333, 343] width 69 height 11
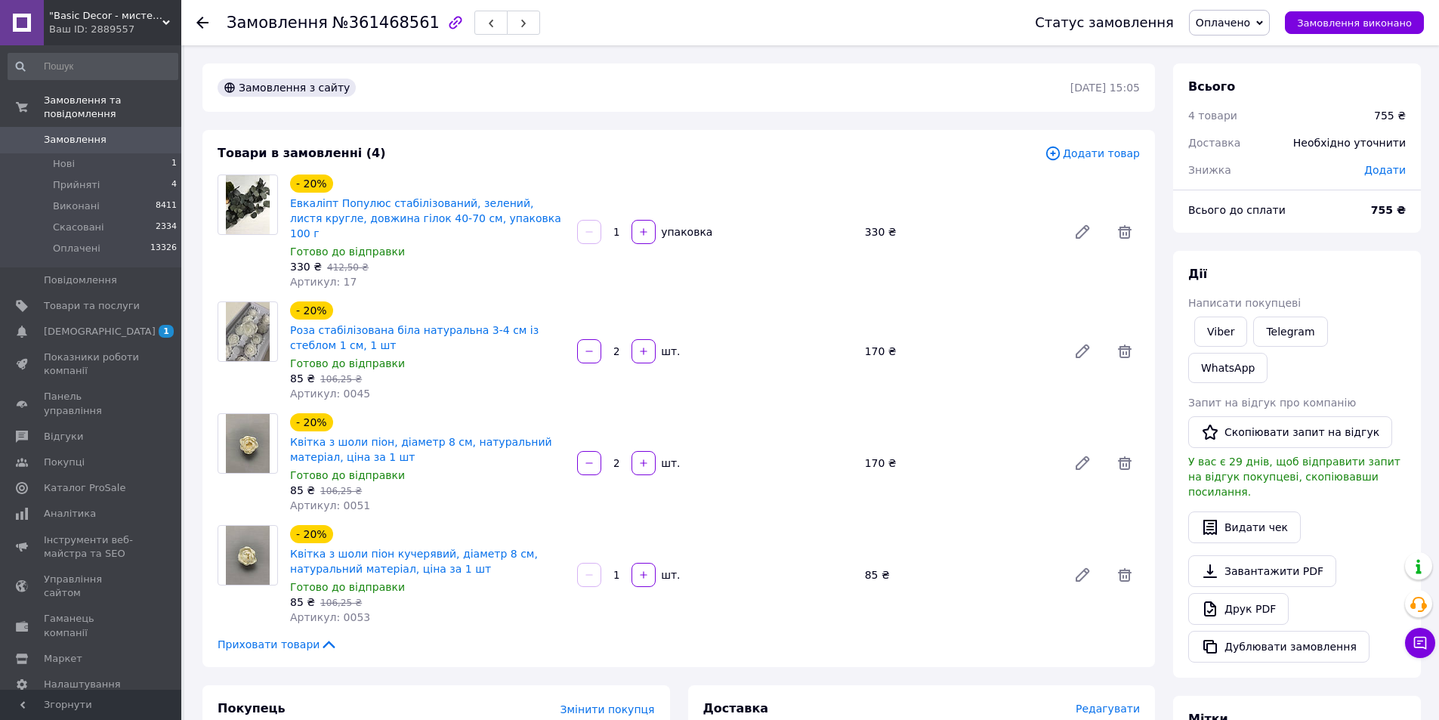
click at [208, 25] on icon at bounding box center [202, 23] width 12 height 12
